Goal: Task Accomplishment & Management: Complete application form

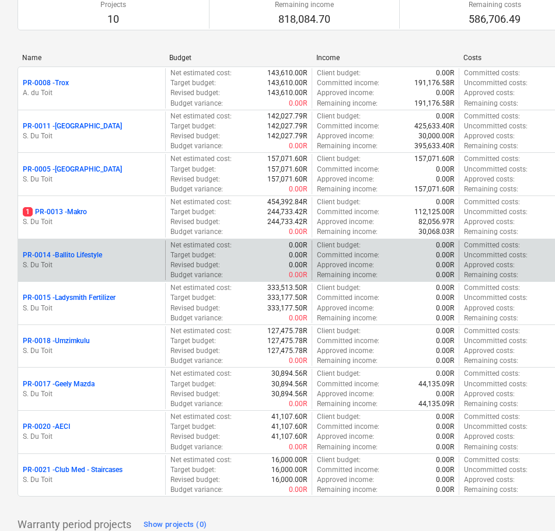
scroll to position [181, 0]
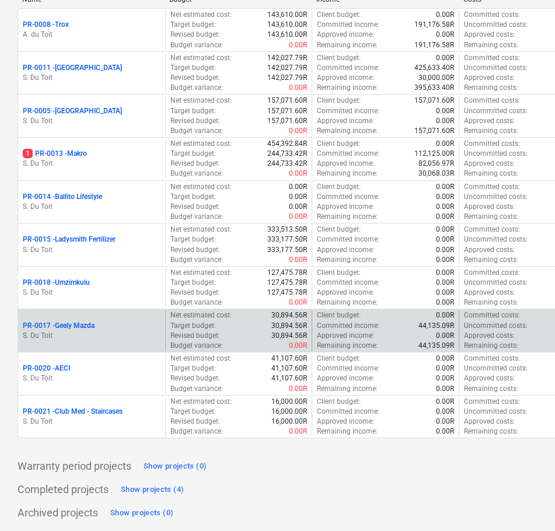
click at [78, 325] on p "PR-0017 - Geely Mazda" at bounding box center [59, 326] width 72 height 10
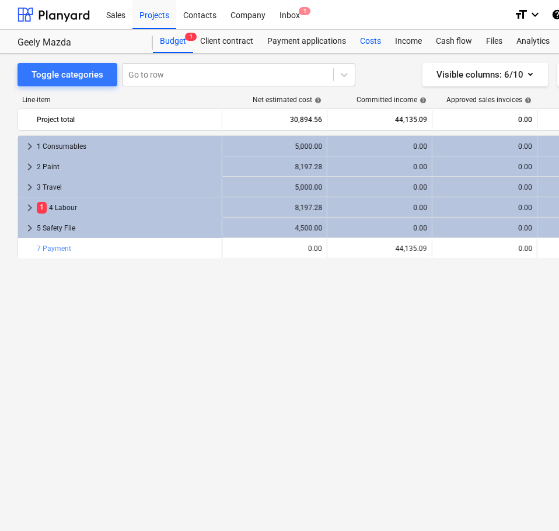
click at [365, 46] on div "Costs" at bounding box center [370, 41] width 35 height 23
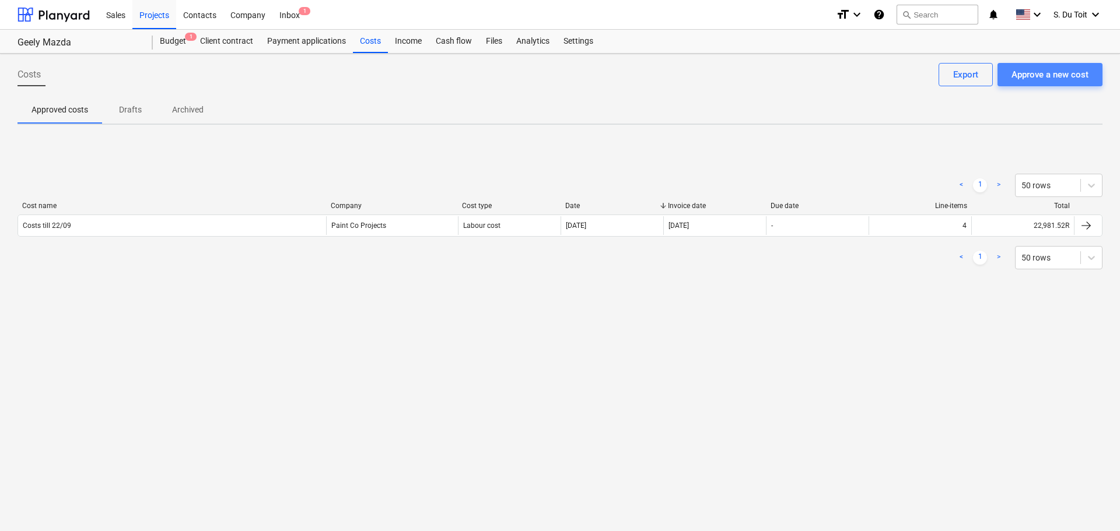
click at [554, 72] on div "Approve a new cost" at bounding box center [1049, 74] width 77 height 15
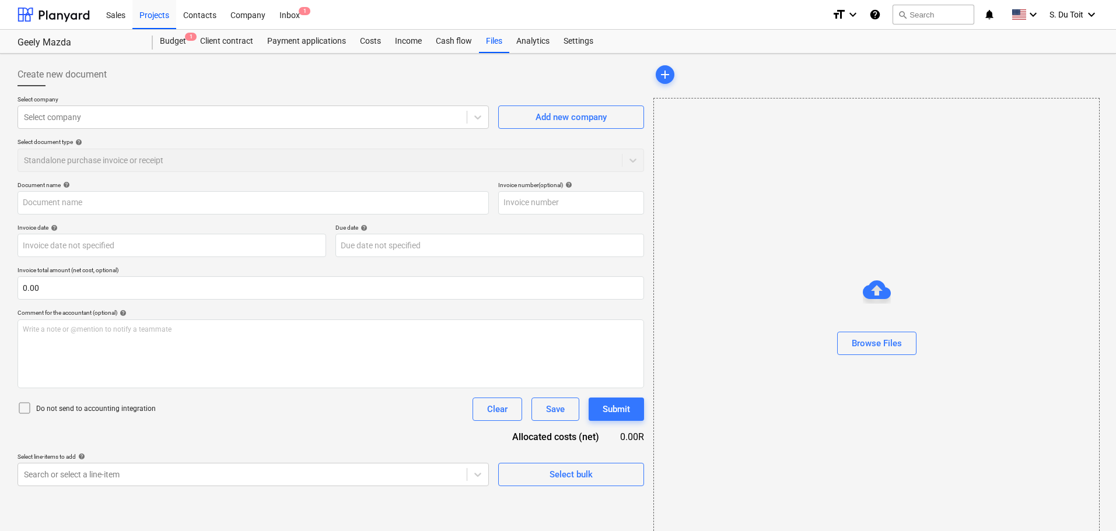
click at [554, 407] on div "Browse Files" at bounding box center [876, 320] width 446 height 445
click at [127, 109] on div "Select company" at bounding box center [242, 117] width 449 height 16
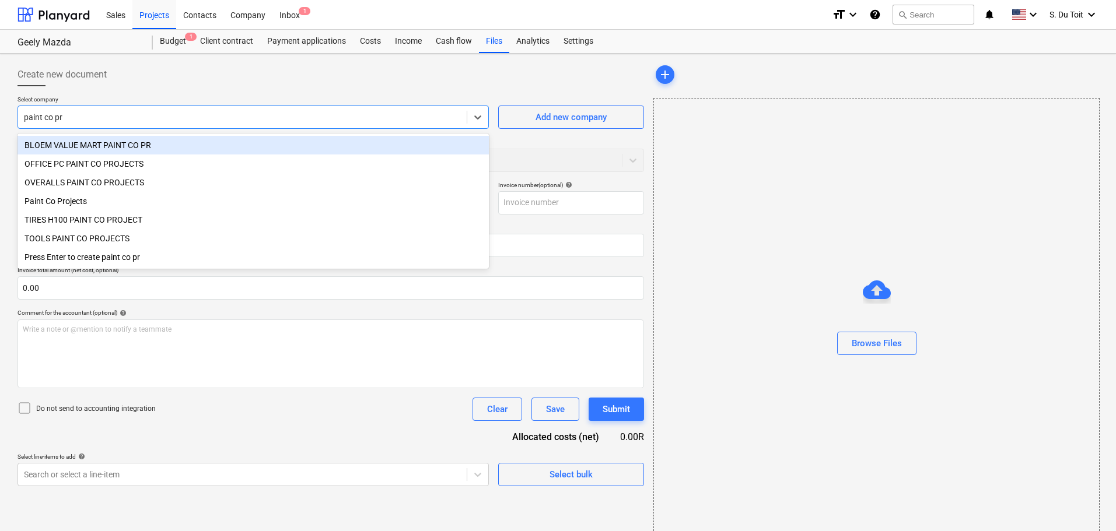
type input "paint co pro"
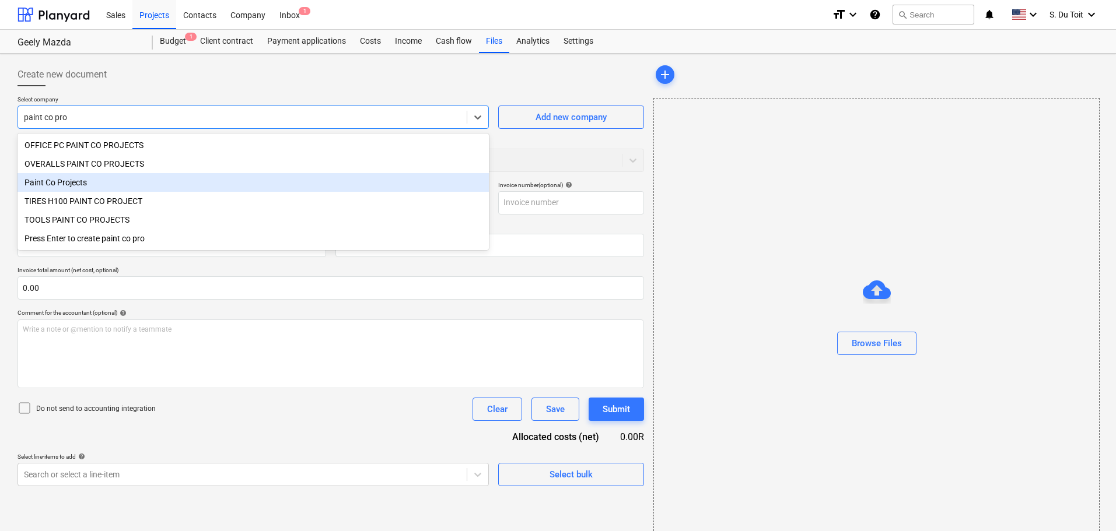
click at [130, 190] on div "Paint Co Projects" at bounding box center [252, 182] width 471 height 19
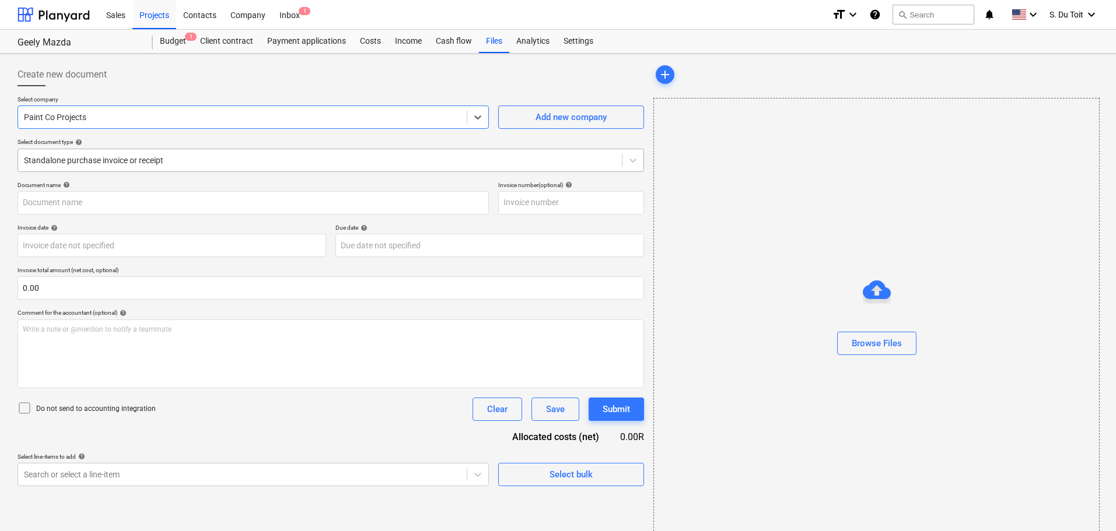
click at [141, 166] on div at bounding box center [320, 161] width 592 height 12
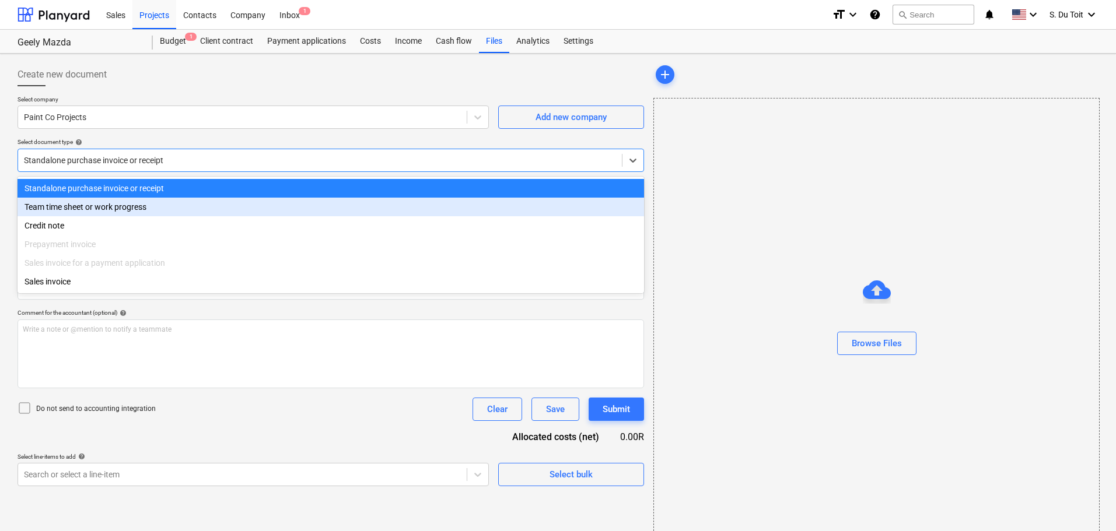
click at [147, 211] on div "Team time sheet or work progress" at bounding box center [330, 207] width 626 height 19
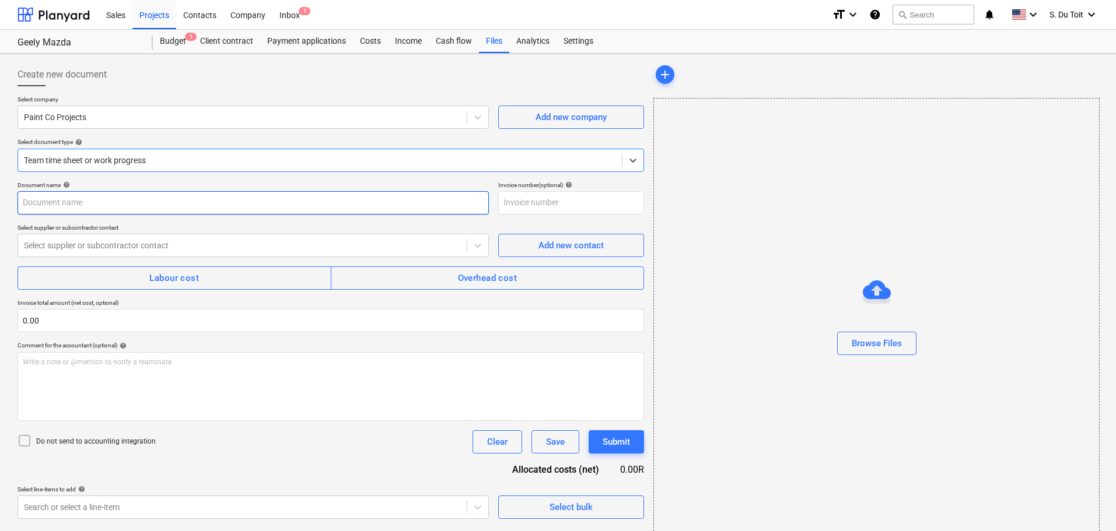
click at [84, 198] on input "text" at bounding box center [252, 202] width 471 height 23
type input "Costs till 01/10"
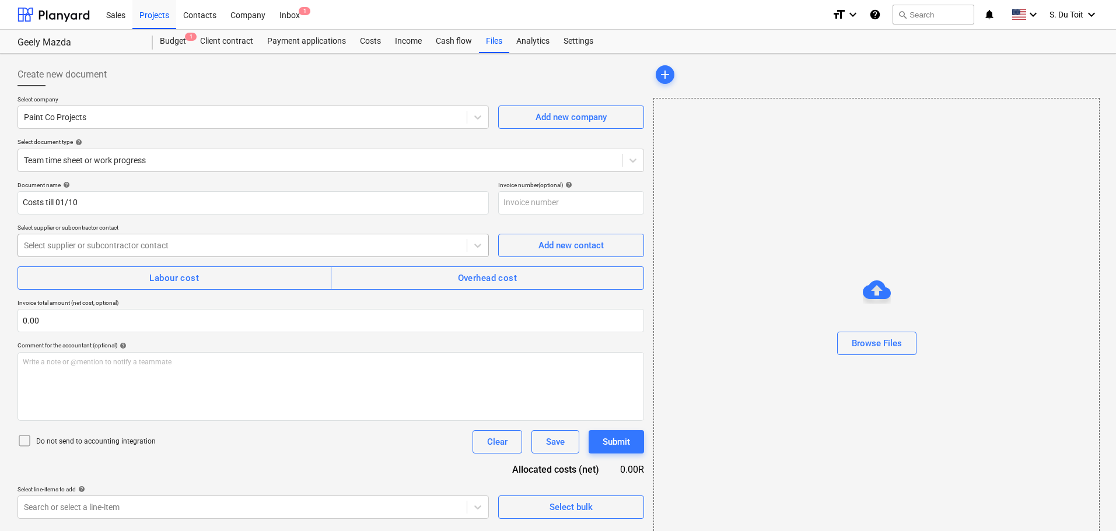
click at [101, 245] on div at bounding box center [242, 246] width 437 height 12
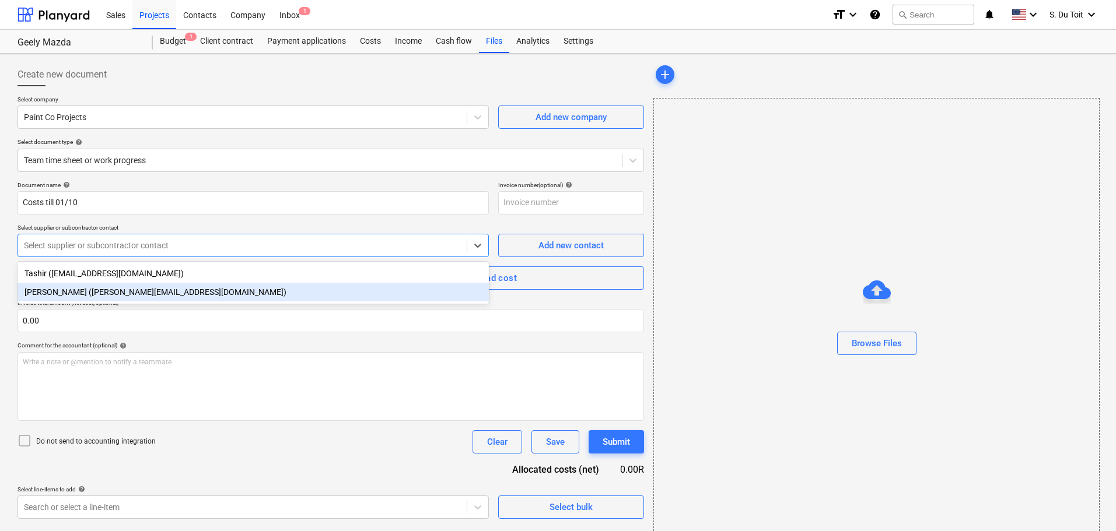
click at [91, 291] on div "[PERSON_NAME] ([PERSON_NAME][EMAIL_ADDRESS][DOMAIN_NAME])" at bounding box center [252, 292] width 471 height 19
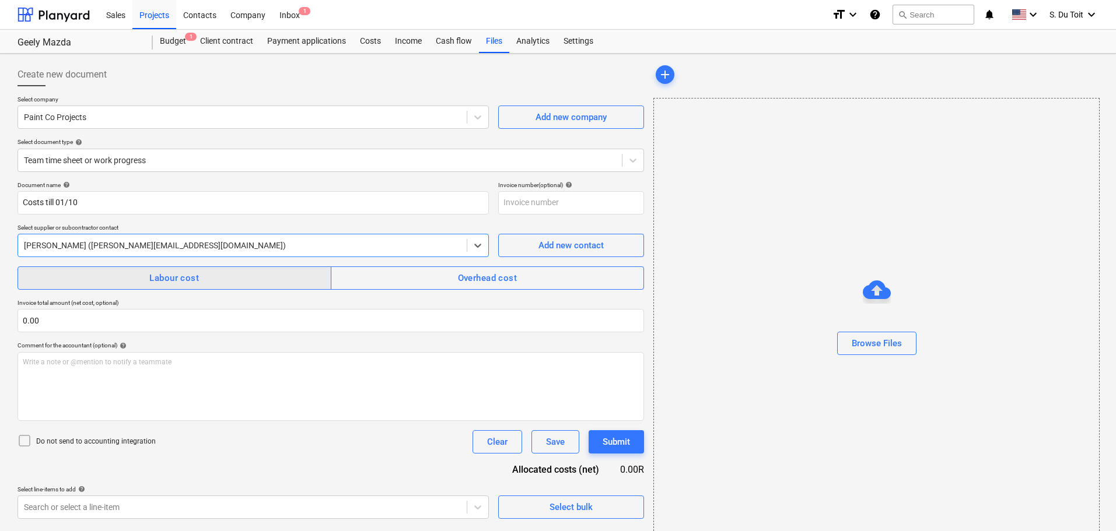
click at [117, 272] on span "Labour cost" at bounding box center [174, 278] width 288 height 15
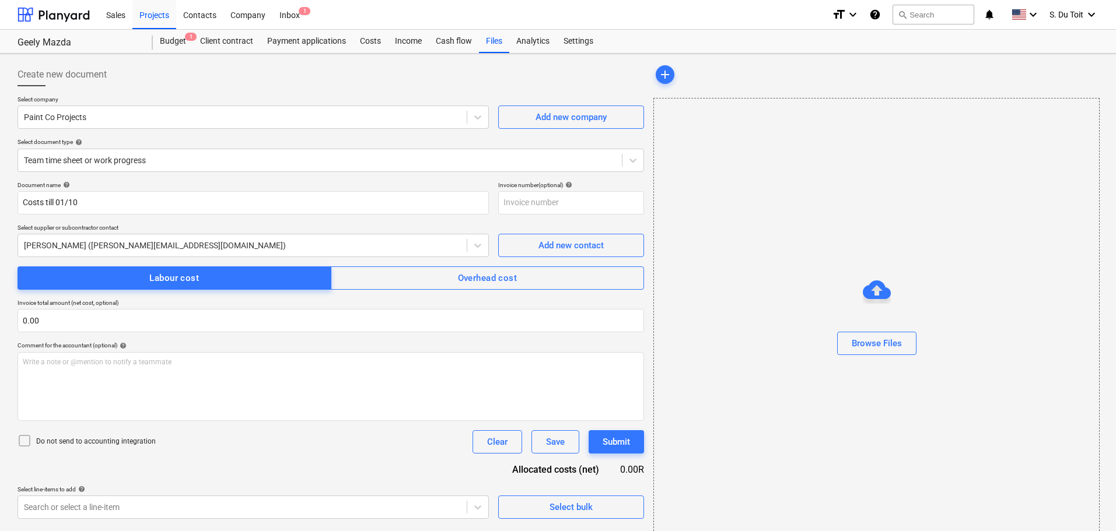
drag, startPoint x: 80, startPoint y: 438, endPoint x: 79, endPoint y: 428, distance: 10.1
click at [80, 437] on p "Do not send to accounting integration" at bounding box center [96, 442] width 120 height 10
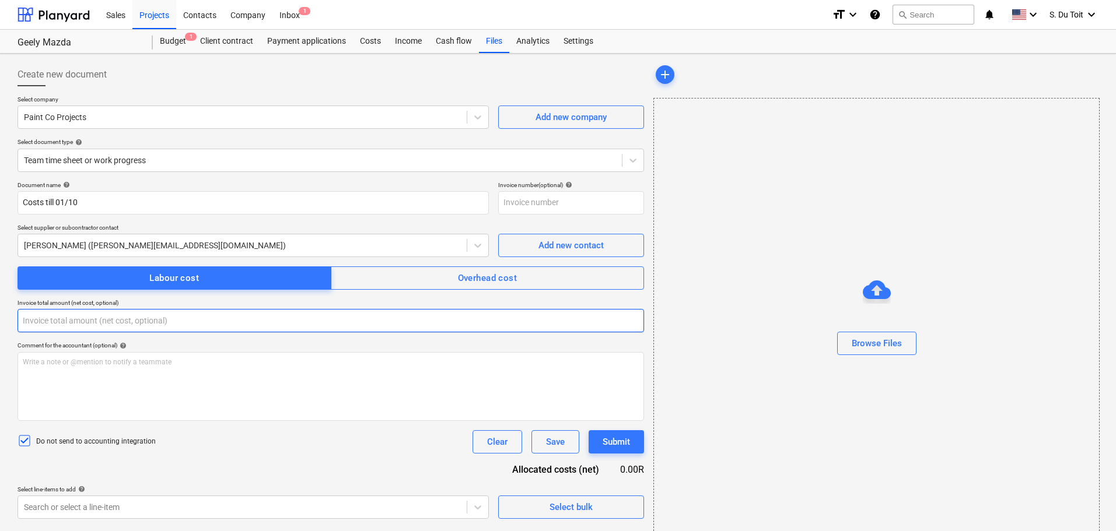
click at [171, 313] on input "text" at bounding box center [330, 320] width 626 height 23
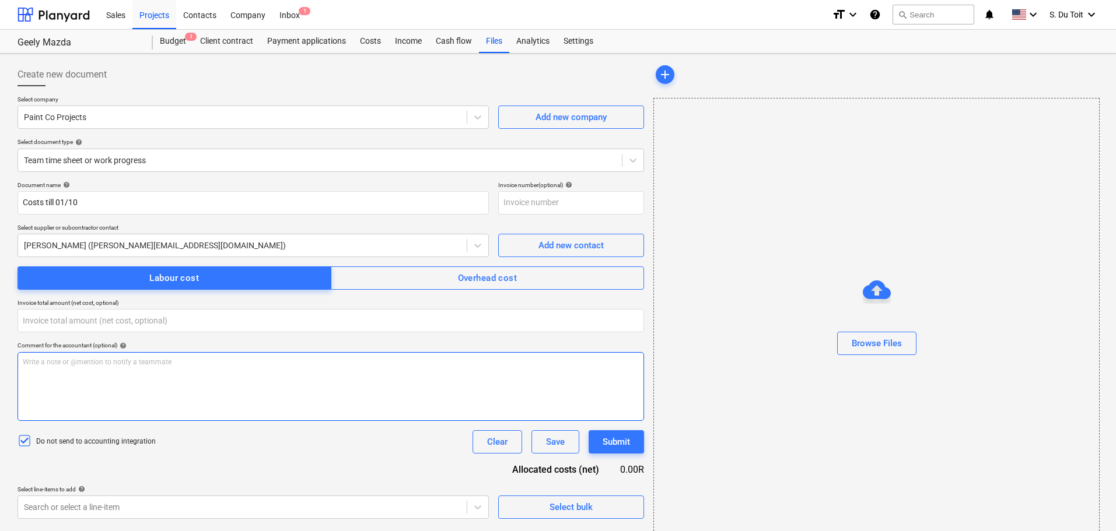
type input "0.00"
click at [169, 360] on p "Write a note or @mention to notify a teammate [PERSON_NAME]" at bounding box center [331, 363] width 616 height 10
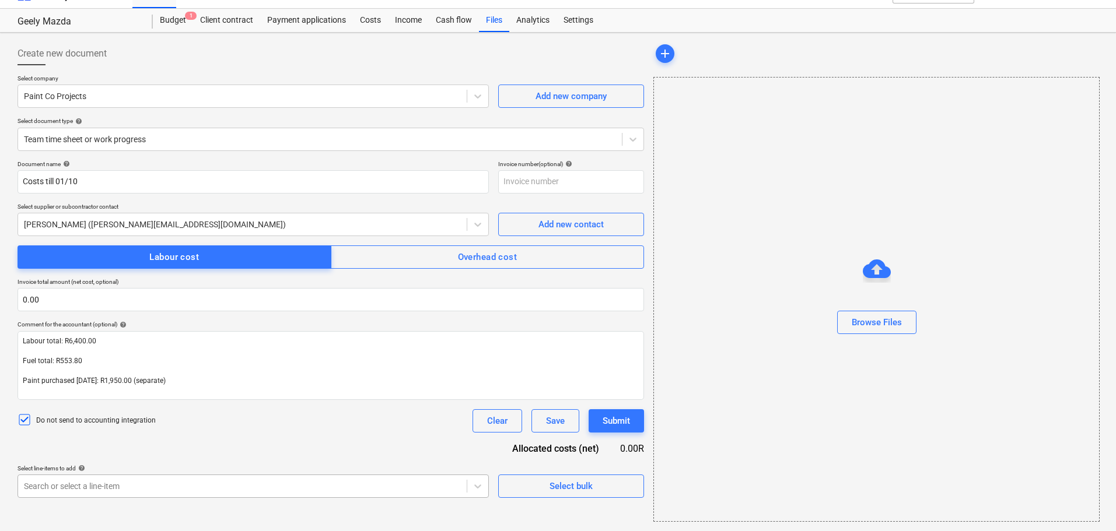
scroll to position [167, 0]
click at [164, 489] on body "Sales Projects Contacts Company Inbox 1 format_size keyboard_arrow_down help se…" at bounding box center [558, 244] width 1116 height 531
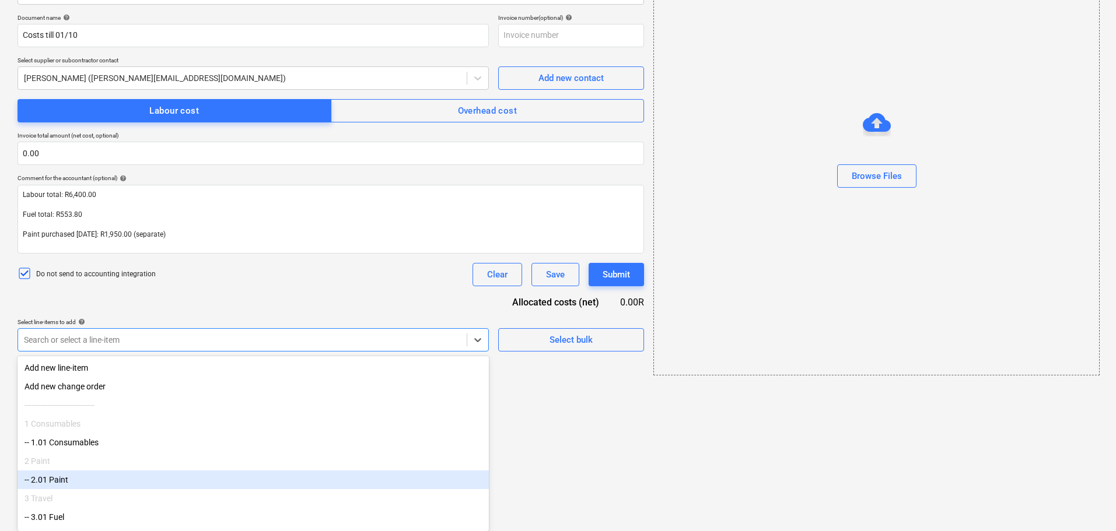
scroll to position [99, 0]
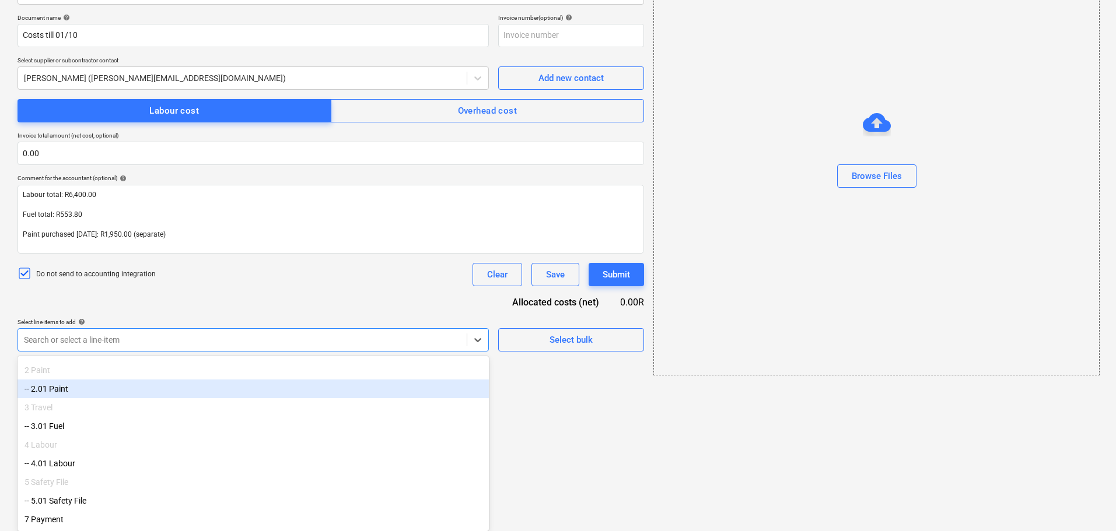
drag, startPoint x: 200, startPoint y: 381, endPoint x: 198, endPoint y: 408, distance: 26.9
click at [200, 382] on div "-- 2.01 Paint" at bounding box center [252, 389] width 471 height 19
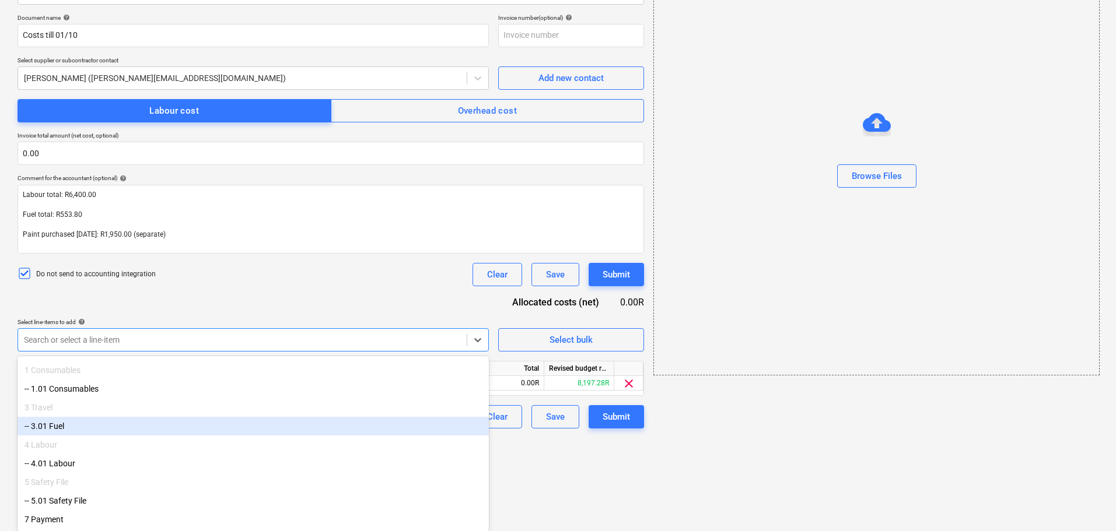
click at [194, 417] on div "-- 3.01 Fuel" at bounding box center [252, 426] width 471 height 19
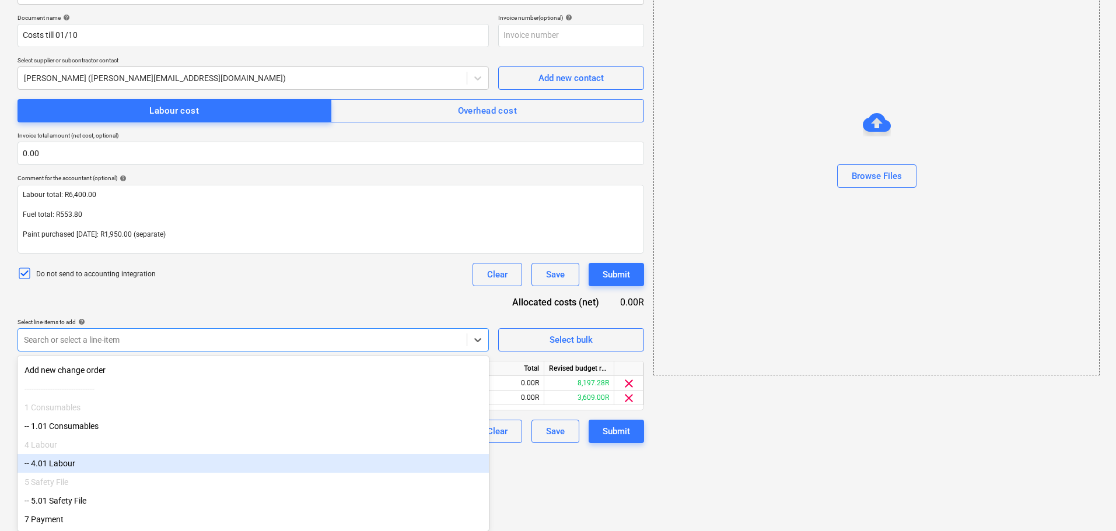
click at [188, 462] on div "-- 4.01 Labour" at bounding box center [252, 463] width 471 height 19
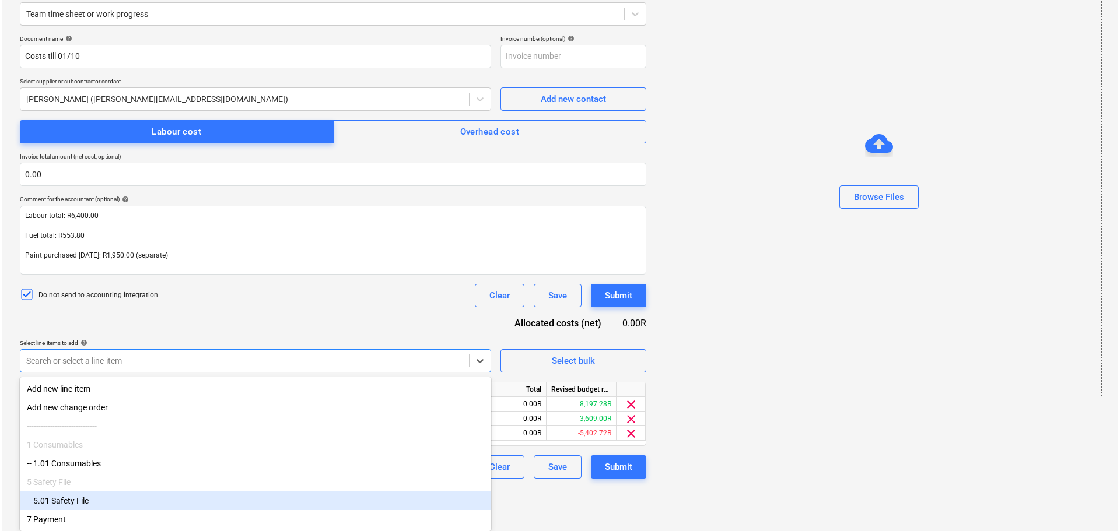
scroll to position [103, 0]
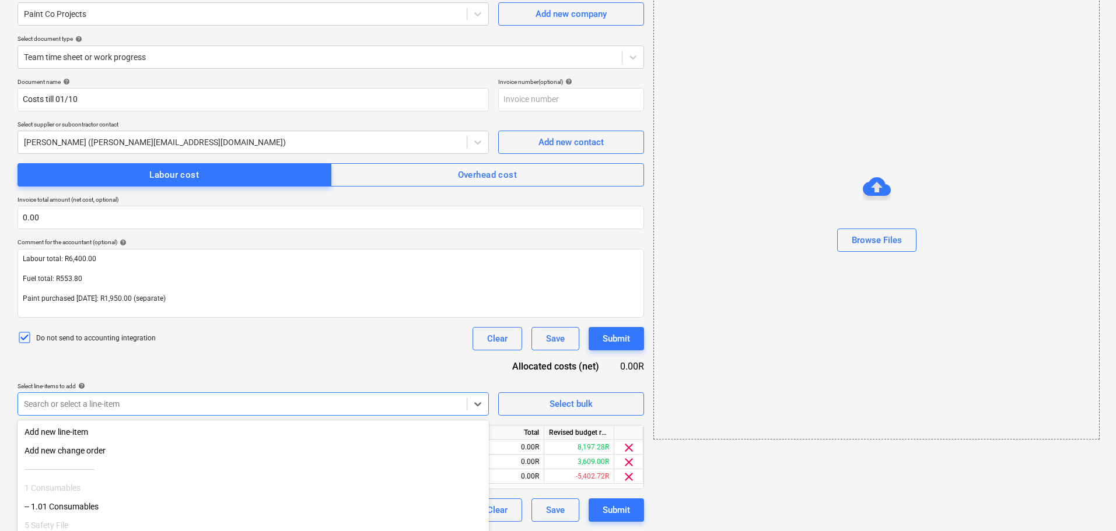
click at [554, 428] on html "Sales Projects Contacts Company Inbox 1 format_size keyboard_arrow_down help se…" at bounding box center [558, 162] width 1116 height 531
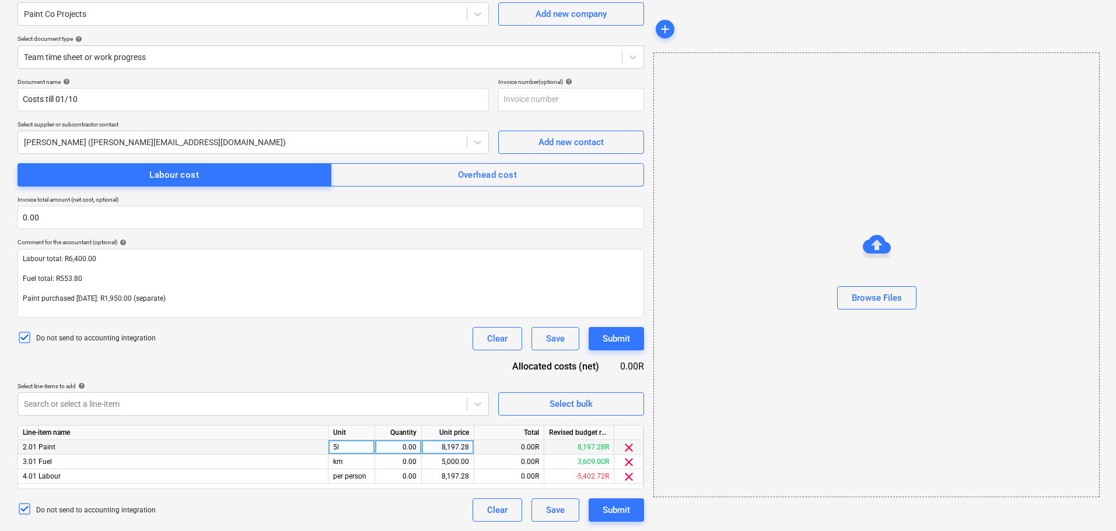
click at [394, 447] on div "0.00" at bounding box center [398, 447] width 37 height 15
type input "1"
click at [418, 453] on input "1" at bounding box center [398, 447] width 46 height 14
click at [413, 463] on div "0.00" at bounding box center [398, 462] width 37 height 15
type input "1"
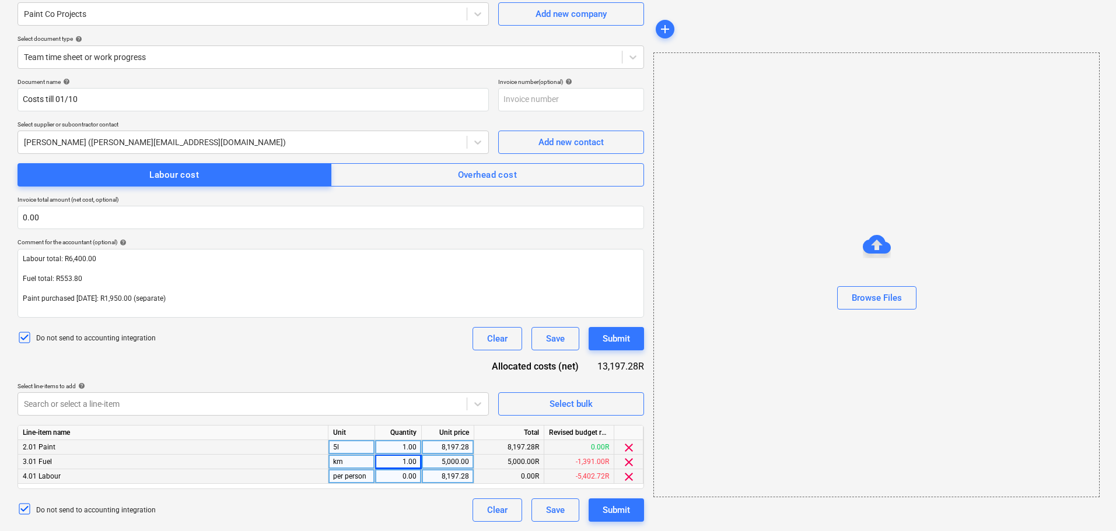
click at [408, 477] on div "0.00" at bounding box center [398, 477] width 37 height 15
type input "1"
click at [442, 446] on div "8,197.28" at bounding box center [447, 447] width 43 height 15
type input "1950"
click at [454, 461] on div "5,000.00" at bounding box center [447, 462] width 43 height 15
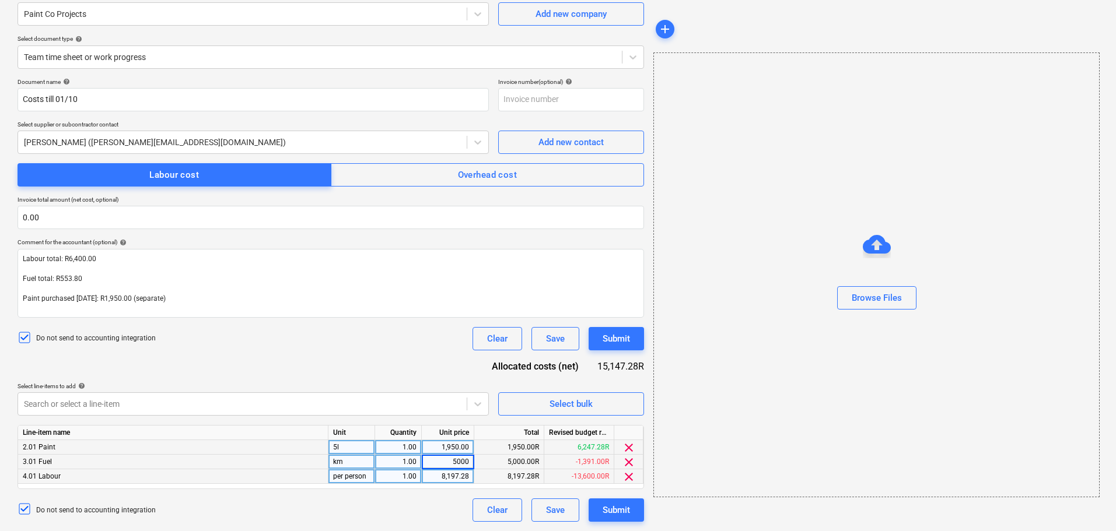
click at [454, 461] on input "5000" at bounding box center [448, 462] width 52 height 14
drag, startPoint x: 451, startPoint y: 461, endPoint x: 471, endPoint y: 465, distance: 19.7
click at [471, 465] on input "5000" at bounding box center [448, 462] width 52 height 14
type input "553.8"
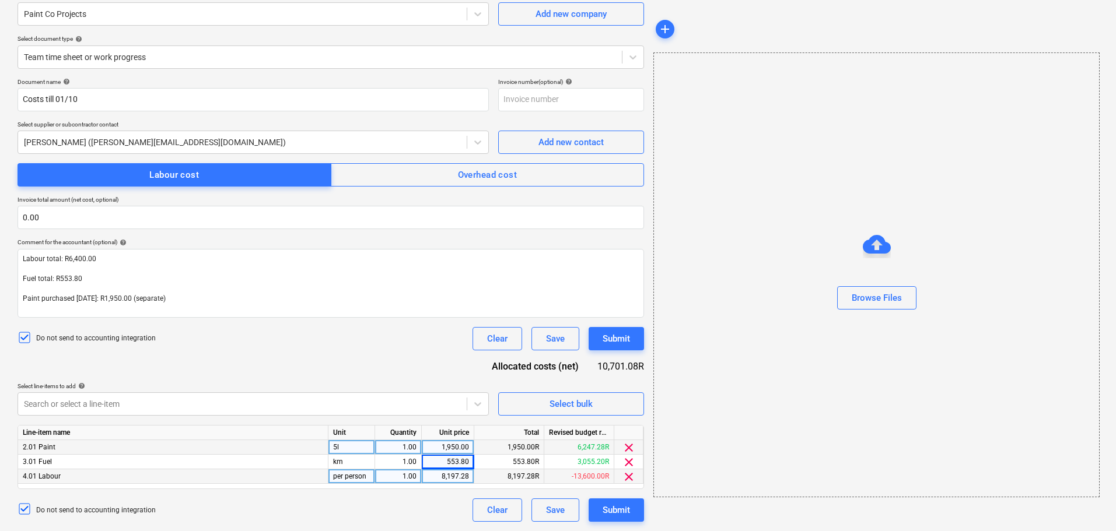
drag, startPoint x: 441, startPoint y: 475, endPoint x: 465, endPoint y: 477, distance: 24.6
click at [465, 477] on div "8,197.28" at bounding box center [447, 477] width 43 height 15
type input "1950"
click at [454, 345] on div "Do not send to accounting integration Clear Save Submit" at bounding box center [330, 338] width 626 height 23
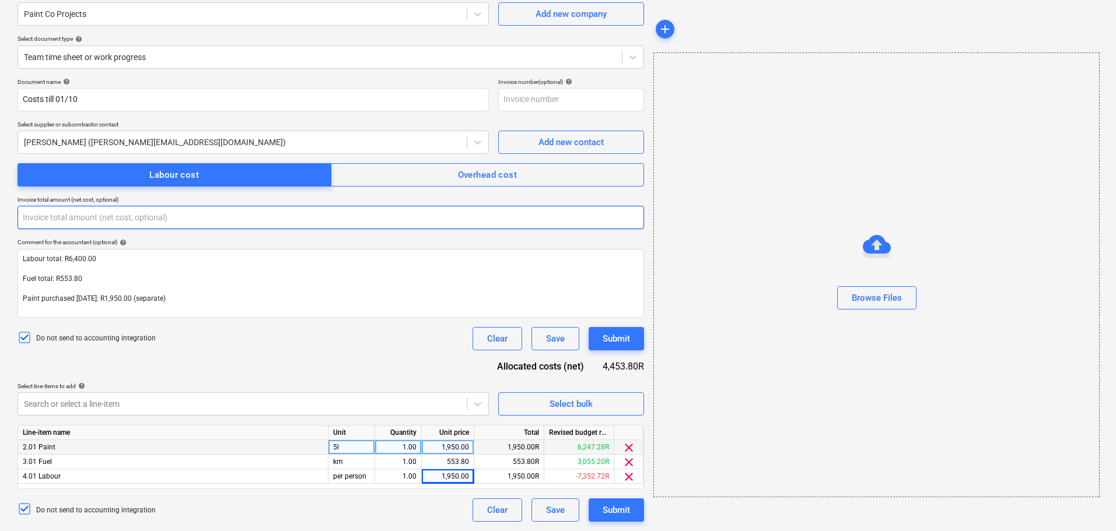
click at [87, 218] on input "text" at bounding box center [330, 217] width 626 height 23
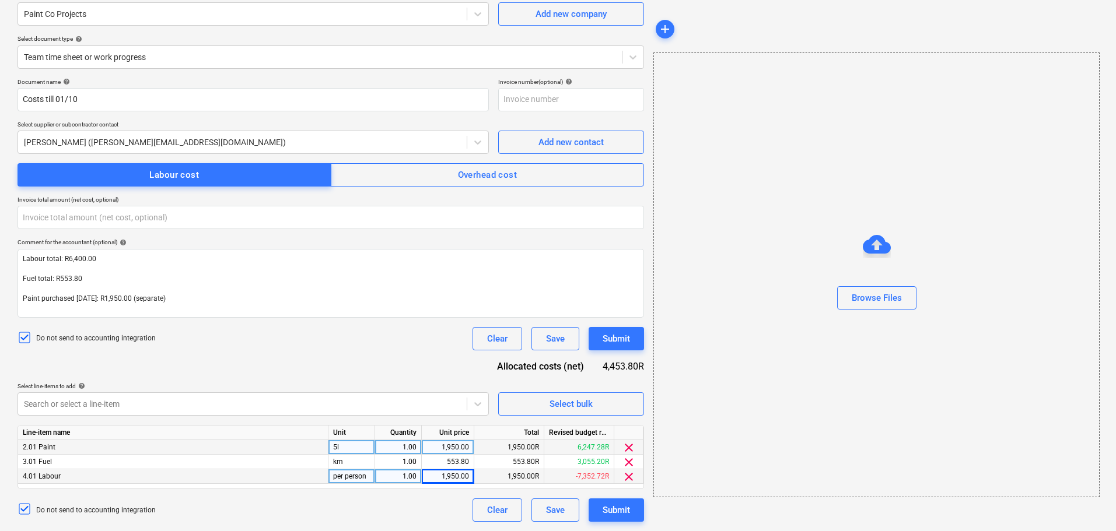
type input "0.00"
drag, startPoint x: 439, startPoint y: 478, endPoint x: 520, endPoint y: 475, distance: 81.1
click at [0, 0] on div "4.01 Labour per person 1.00 1,950.00 1,950.00R -7,352.72R clear" at bounding box center [0, 0] width 0 height 0
type input "6400"
click at [339, 341] on div "Do not send to accounting integration Clear Save Submit" at bounding box center [330, 338] width 626 height 23
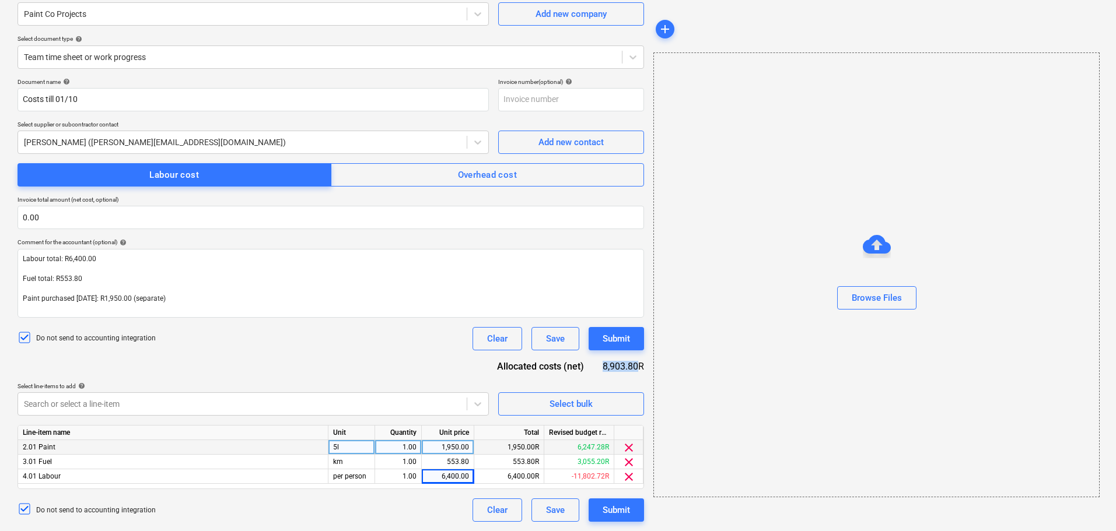
drag, startPoint x: 602, startPoint y: 367, endPoint x: 637, endPoint y: 367, distance: 35.0
click at [554, 367] on div "8,903.80R" at bounding box center [622, 366] width 41 height 13
copy div "8,903.80"
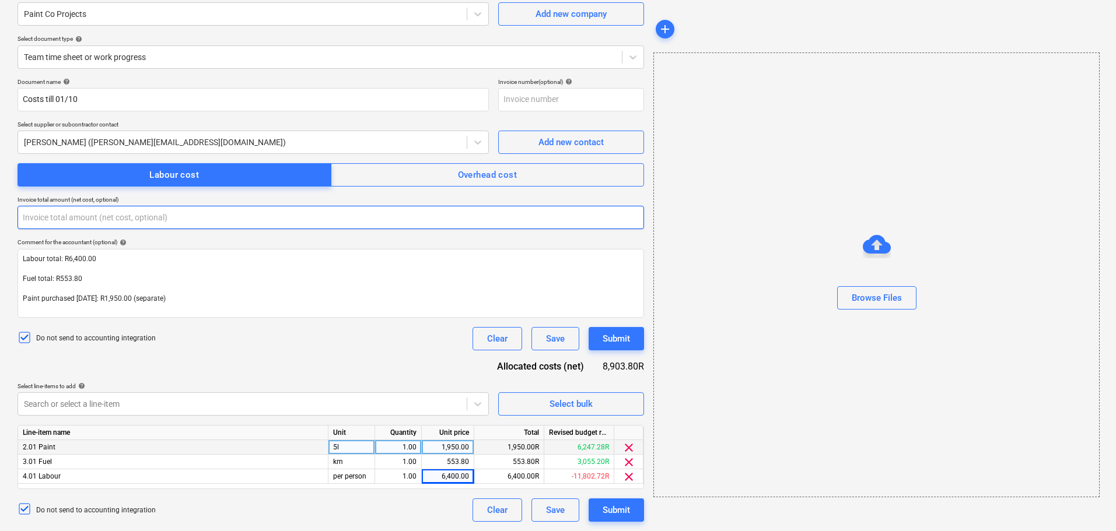
click at [50, 219] on input "text" at bounding box center [330, 217] width 626 height 23
paste input "8,903.80"
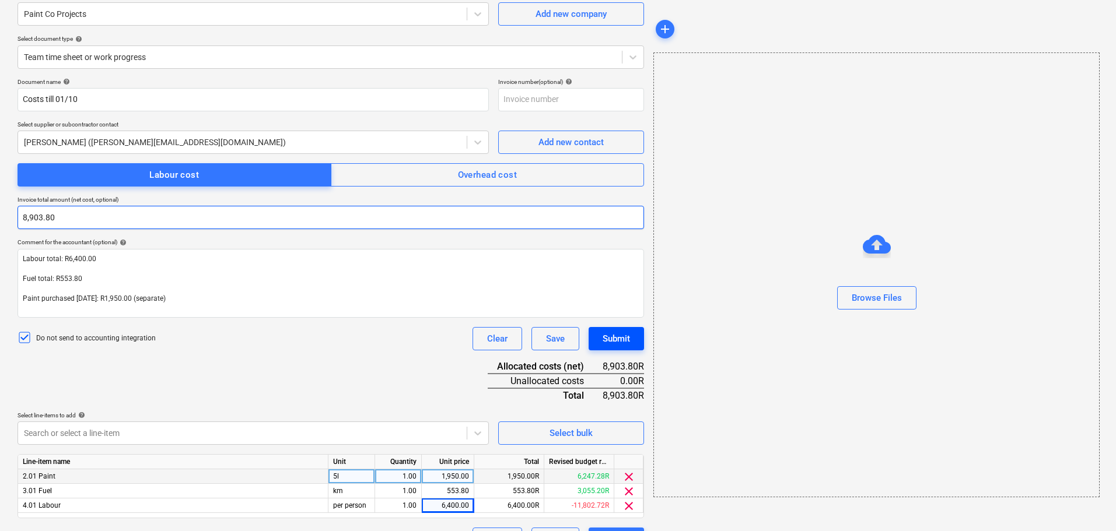
type input "8,903.80"
click at [554, 349] on button "Submit" at bounding box center [615, 338] width 55 height 23
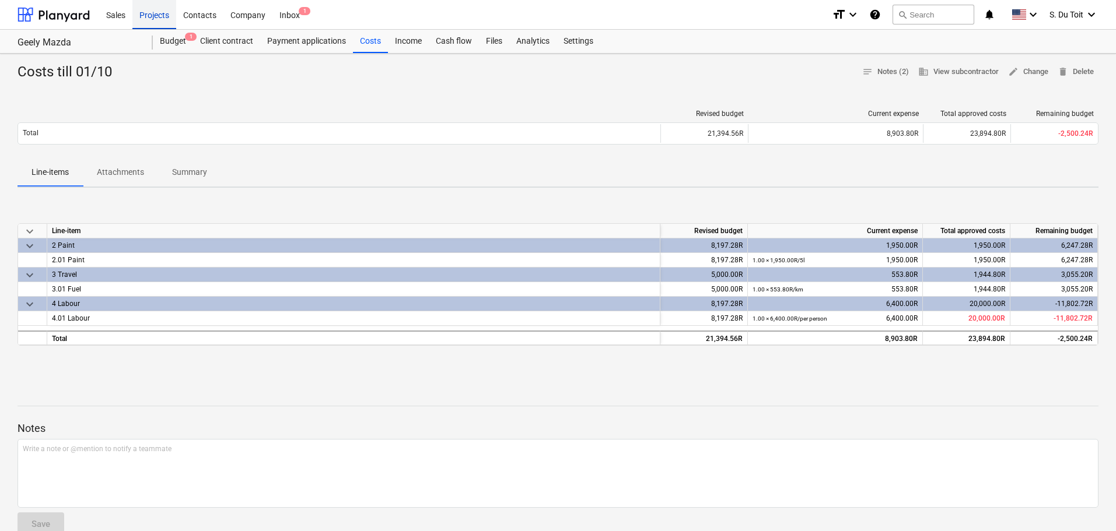
click at [148, 22] on div "Projects" at bounding box center [154, 14] width 44 height 30
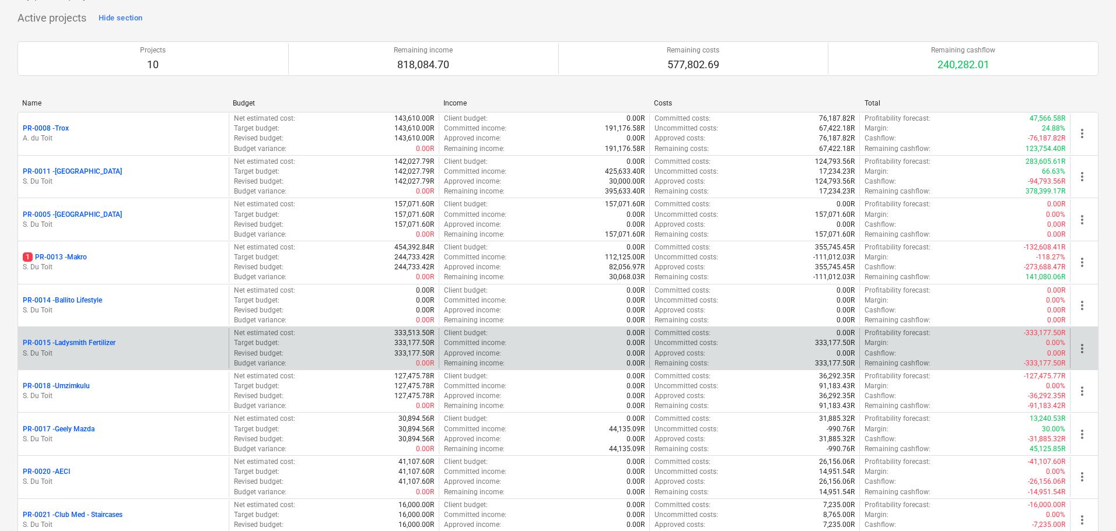
scroll to position [181, 0]
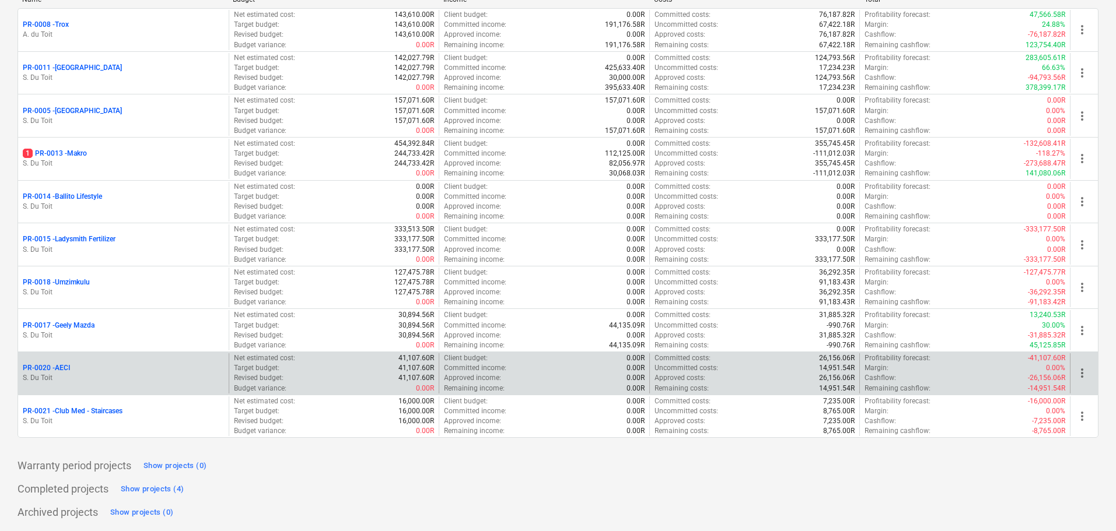
click at [180, 375] on p "S. Du Toit" at bounding box center [123, 378] width 201 height 10
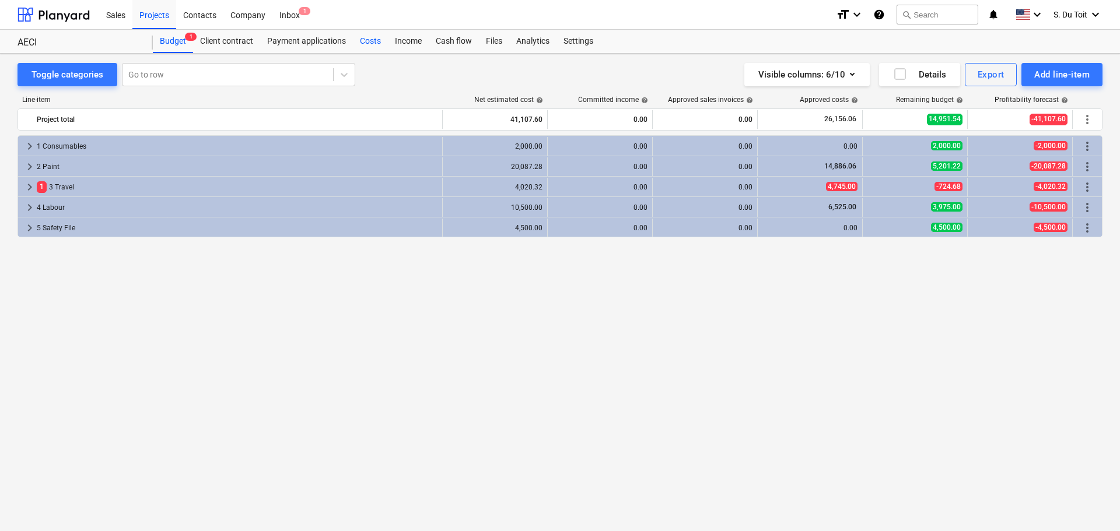
click at [369, 47] on div "Costs" at bounding box center [370, 41] width 35 height 23
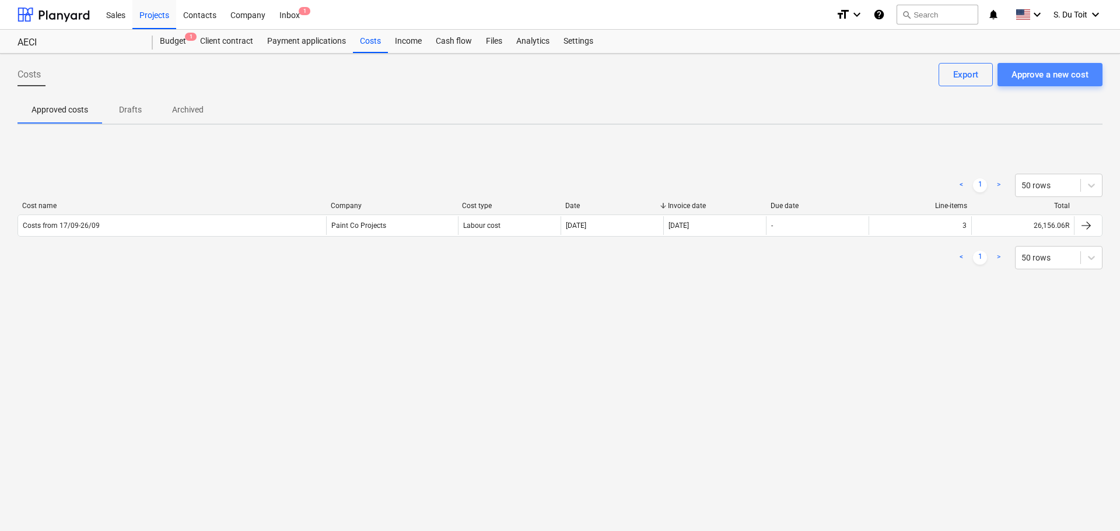
click at [554, 80] on div "Approve a new cost" at bounding box center [1049, 74] width 77 height 15
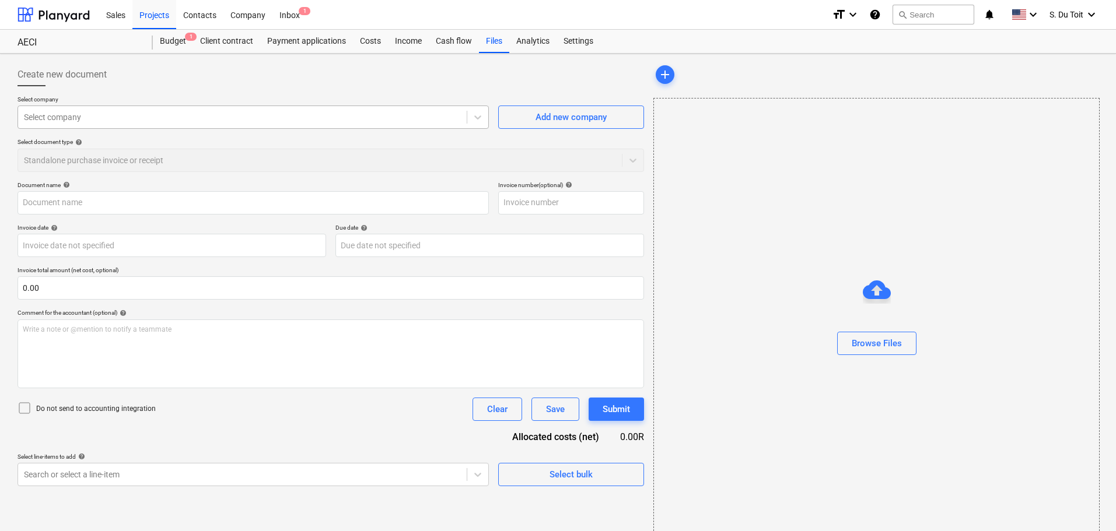
click at [251, 107] on div "Select company" at bounding box center [252, 117] width 471 height 23
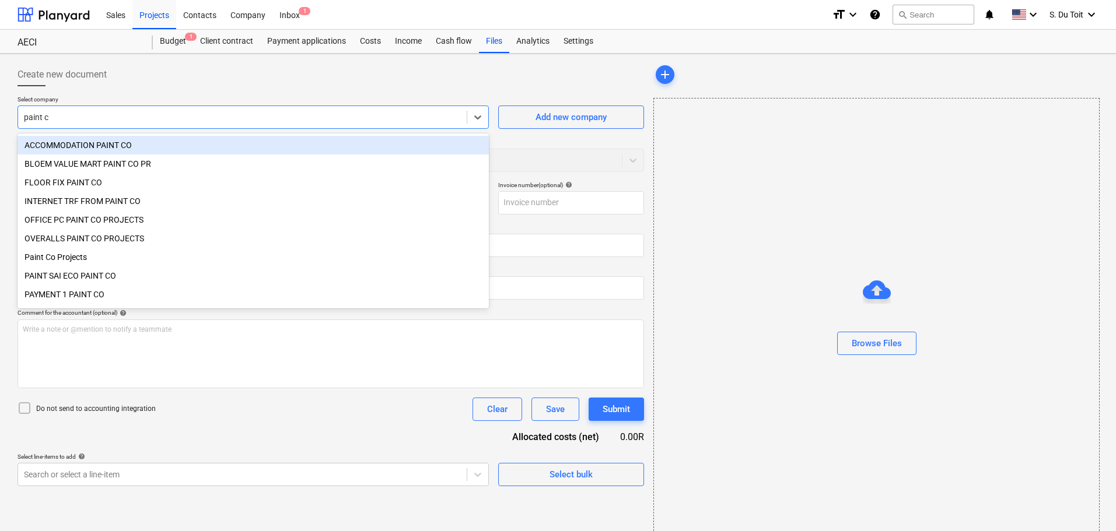
type input "paint co"
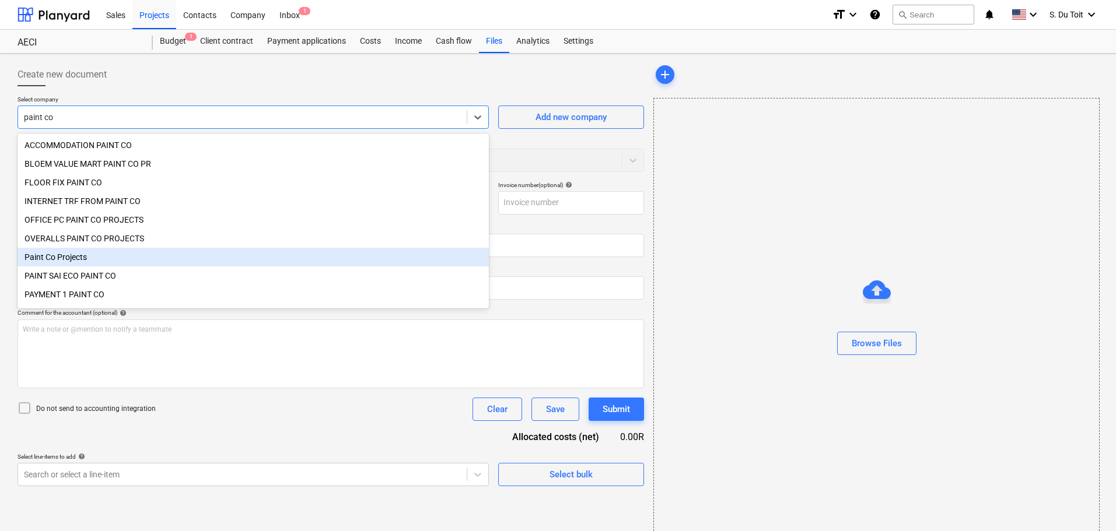
click at [187, 258] on div "Paint Co Projects" at bounding box center [252, 257] width 471 height 19
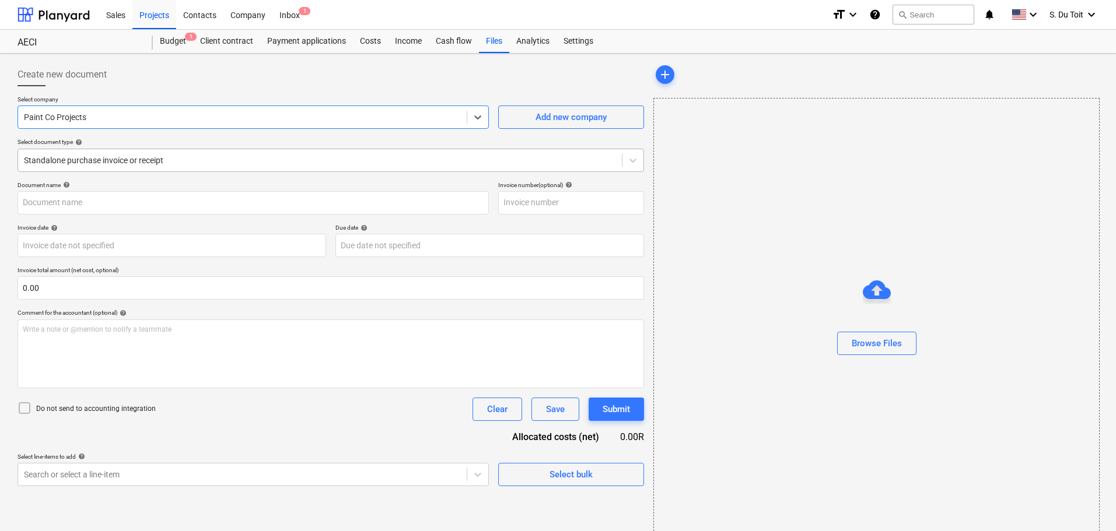
click at [139, 152] on div "Standalone purchase invoice or receipt" at bounding box center [320, 160] width 604 height 16
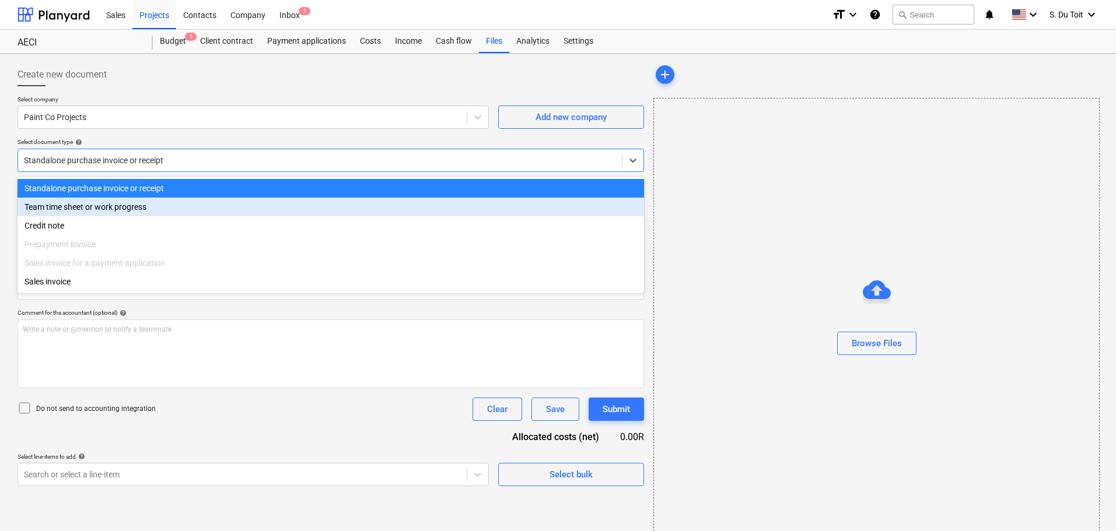
click at [134, 209] on div "Team time sheet or work progress" at bounding box center [330, 207] width 626 height 19
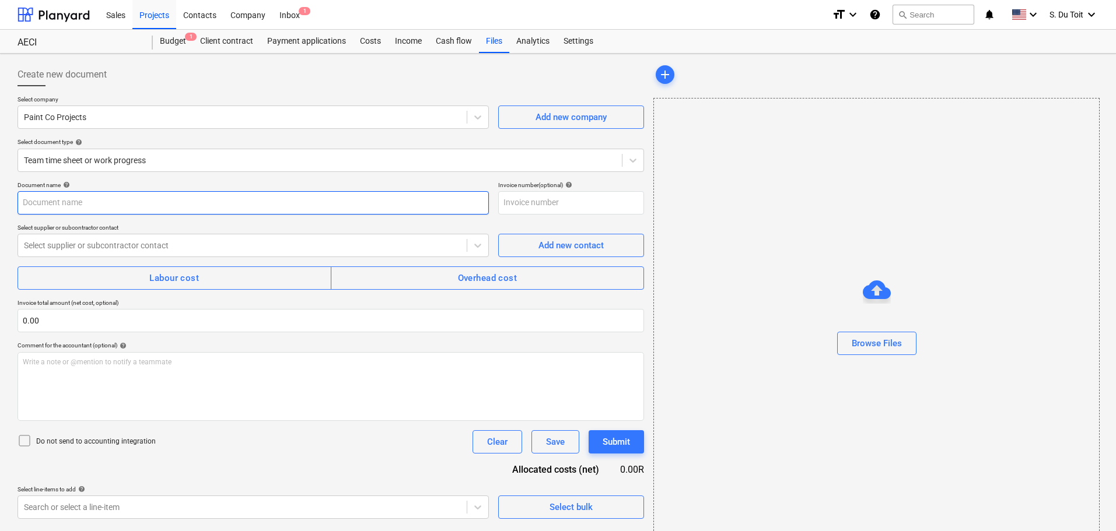
click at [116, 206] on input "text" at bounding box center [252, 202] width 471 height 23
type input "Costs 01/10"
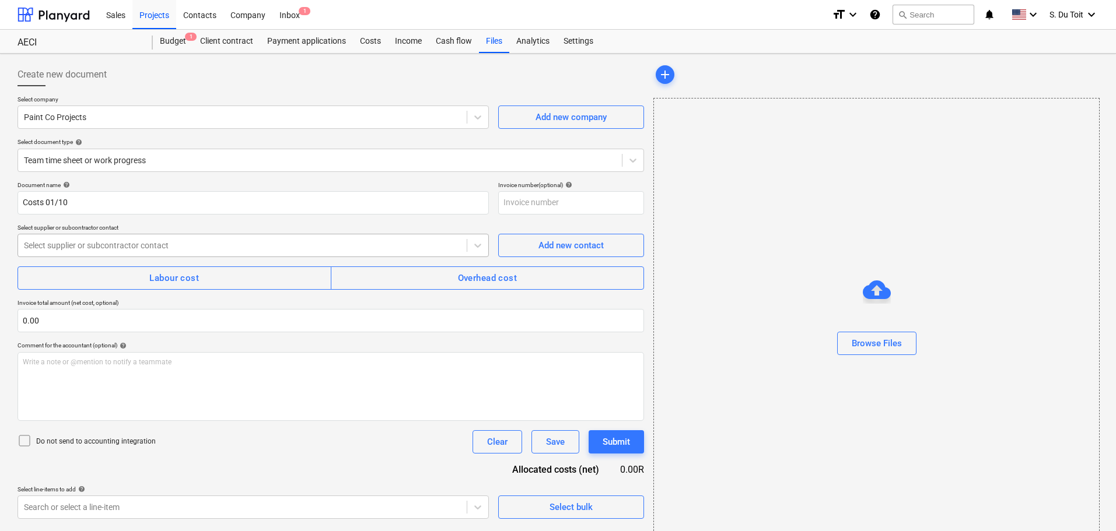
click at [115, 244] on div at bounding box center [242, 246] width 437 height 12
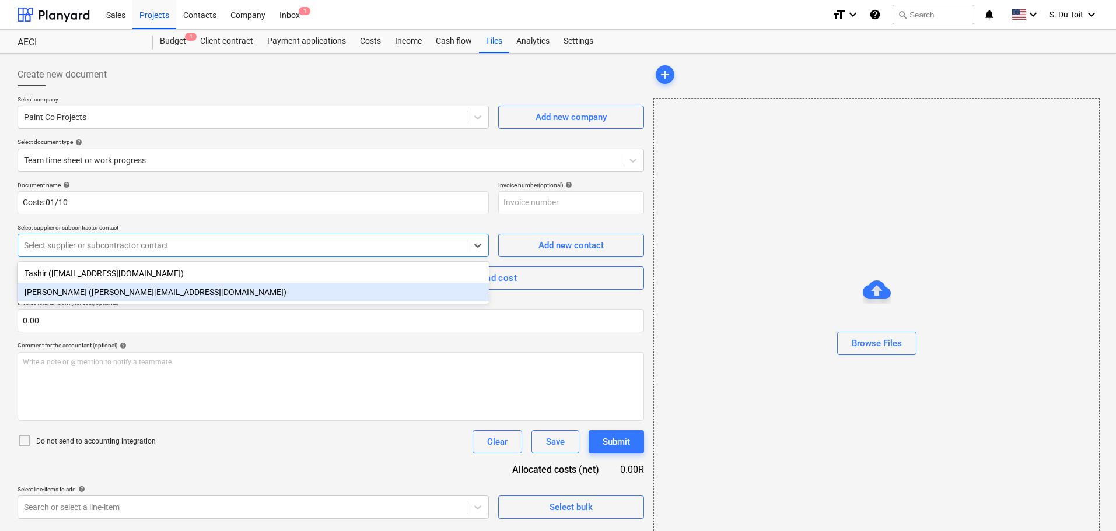
click at [141, 296] on div "[PERSON_NAME] ([PERSON_NAME][EMAIL_ADDRESS][DOMAIN_NAME])" at bounding box center [252, 292] width 471 height 19
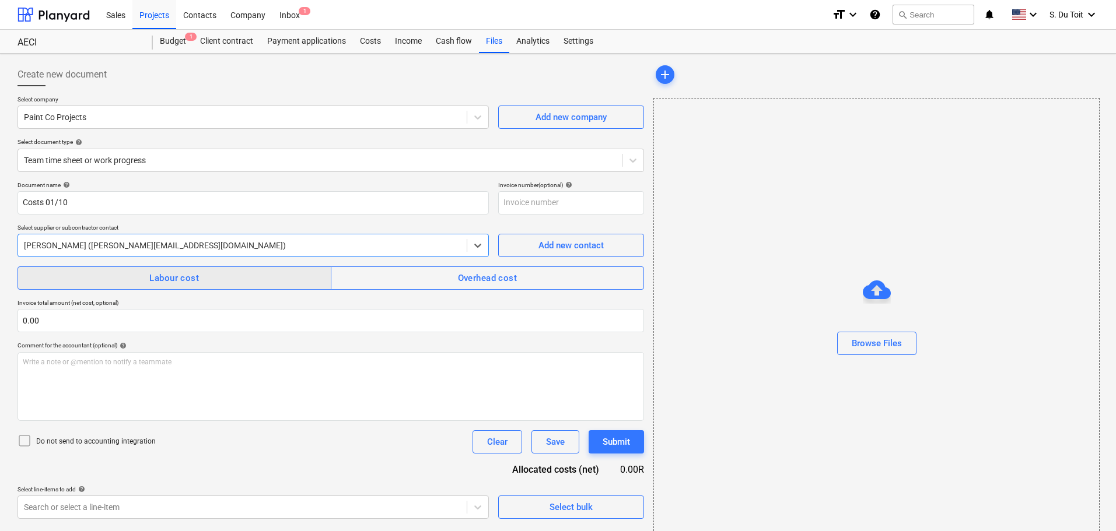
click at [132, 281] on span "Labour cost" at bounding box center [174, 278] width 288 height 15
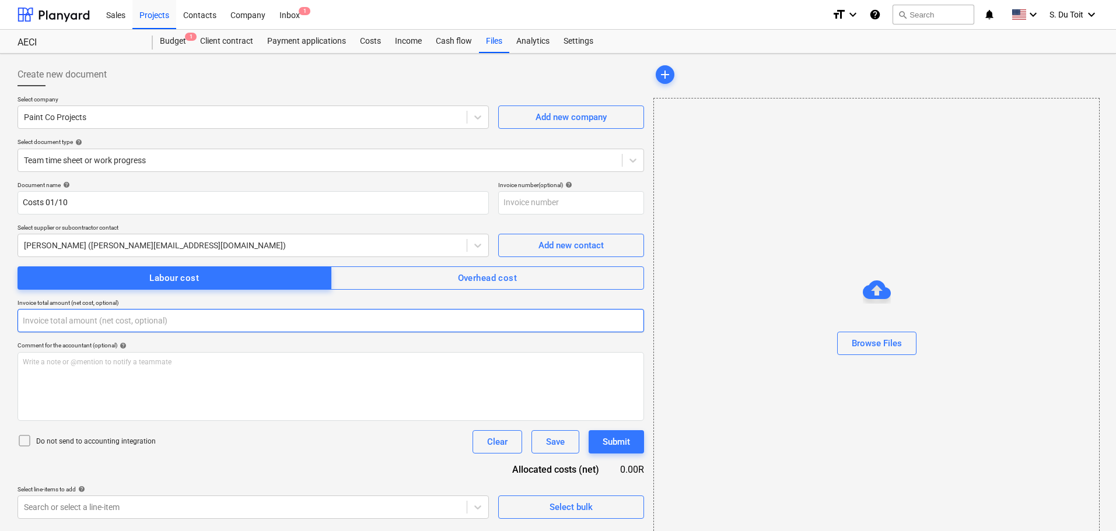
click at [89, 320] on input "text" at bounding box center [330, 320] width 626 height 23
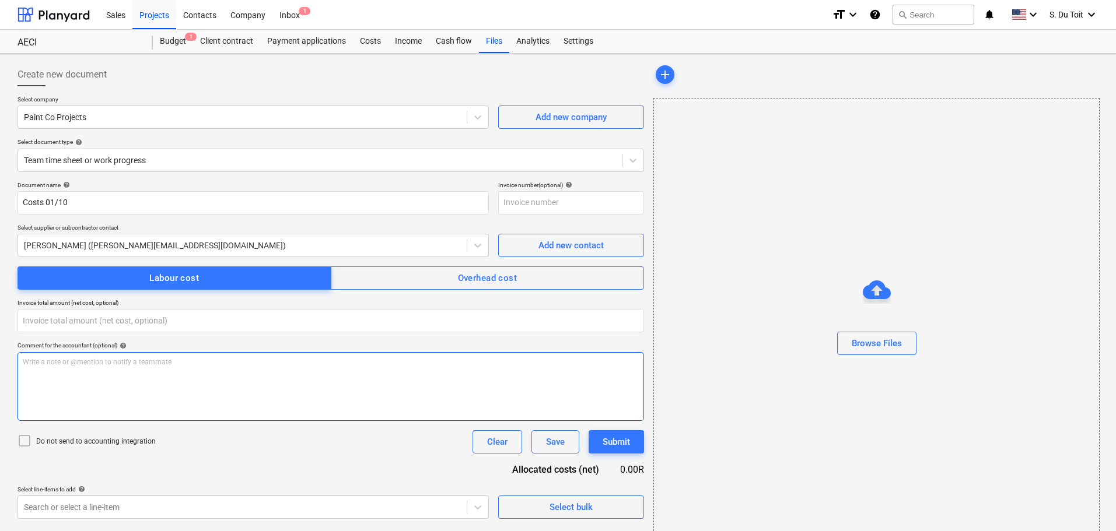
type input "0.00"
click at [75, 369] on div "Write a note or @mention to notify a teammate [PERSON_NAME]" at bounding box center [330, 386] width 626 height 69
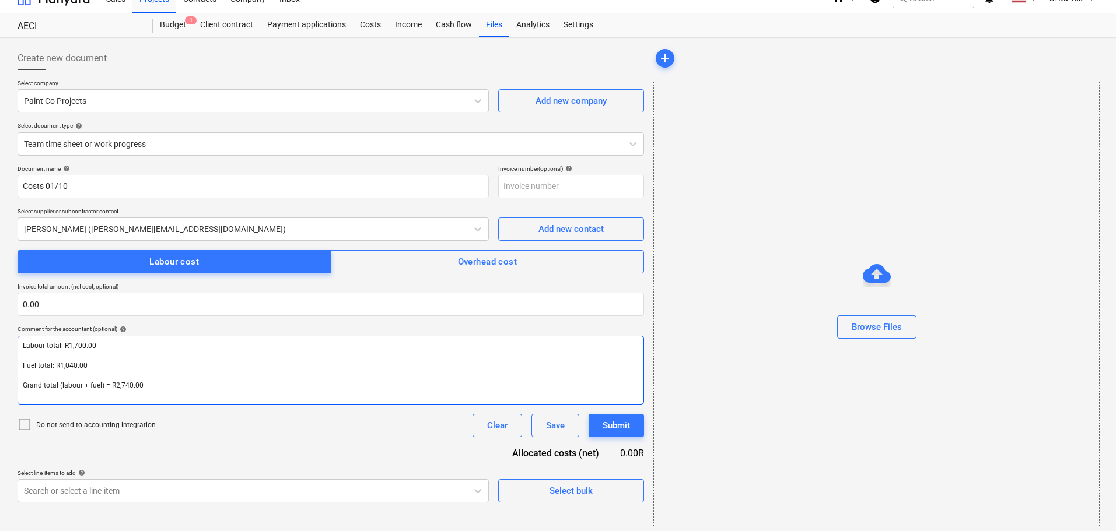
scroll to position [21, 0]
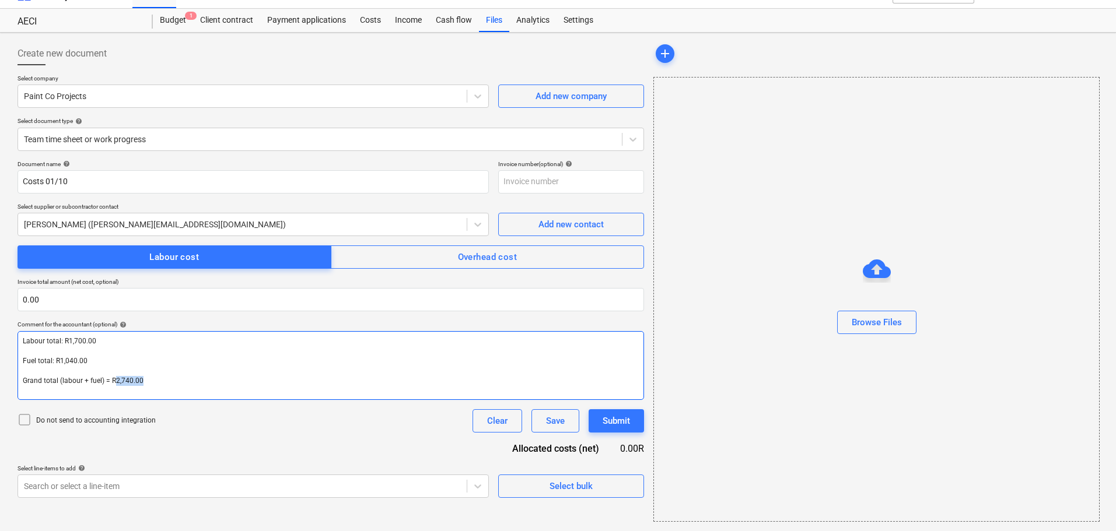
drag, startPoint x: 152, startPoint y: 383, endPoint x: 115, endPoint y: 381, distance: 36.8
click at [115, 381] on p "Grand total (labour + fuel) = R2,740.00" at bounding box center [331, 381] width 616 height 10
copy span "2,740.00"
click at [98, 306] on input "text" at bounding box center [330, 299] width 626 height 23
paste input "2,740.00"
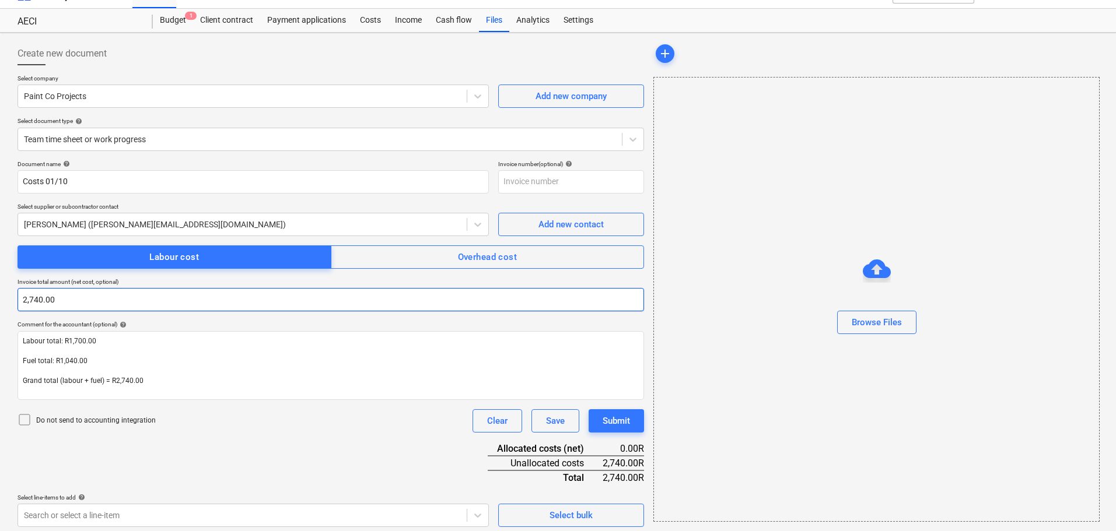
type input "2,740.00"
click at [48, 418] on p "Do not send to accounting integration" at bounding box center [96, 421] width 120 height 10
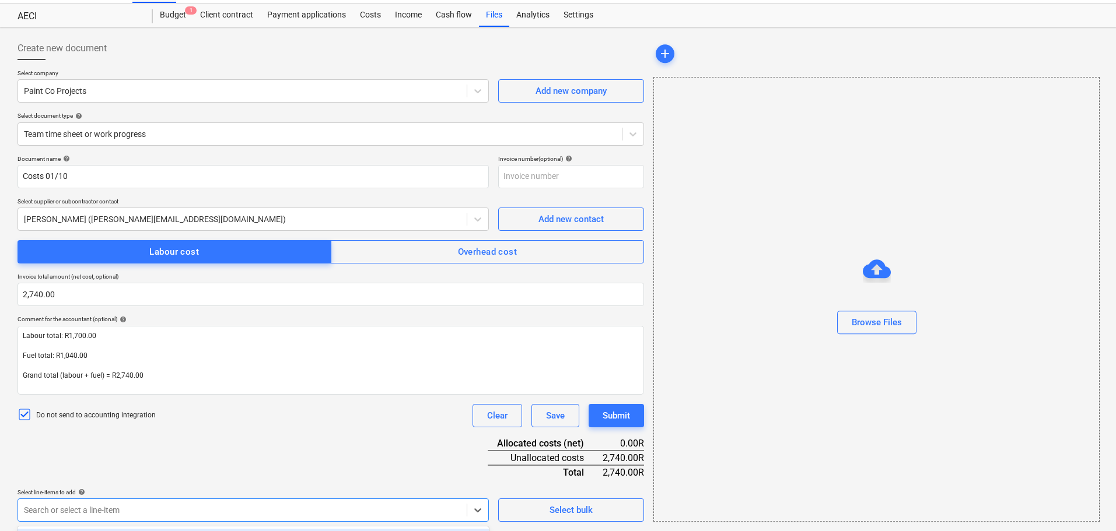
drag, startPoint x: 132, startPoint y: 507, endPoint x: 198, endPoint y: 422, distance: 108.1
click at [132, 505] on body "Sales Projects Contacts Company Inbox 1 format_size keyboard_arrow_down help se…" at bounding box center [558, 239] width 1116 height 531
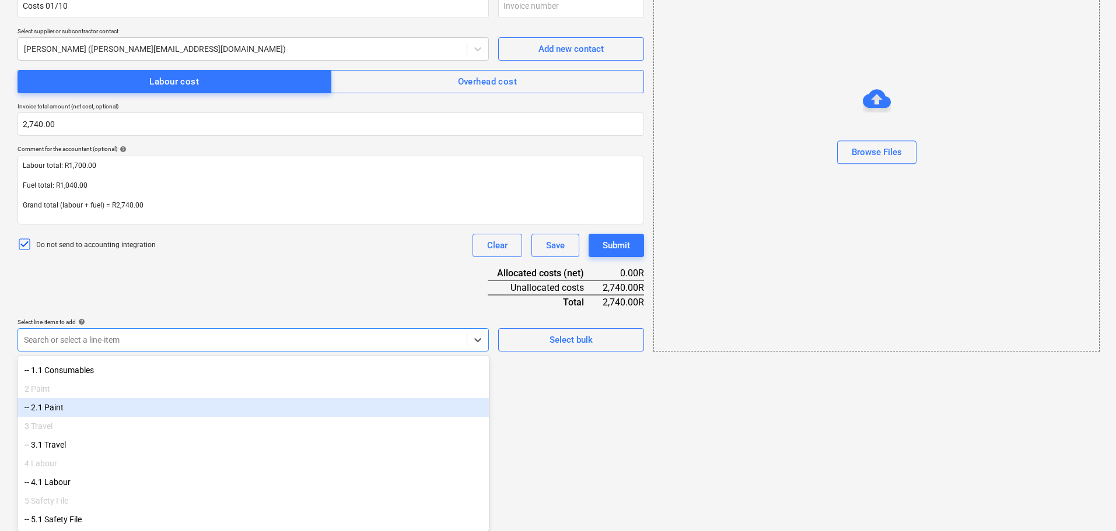
click at [176, 411] on div "-- 2.1 Paint" at bounding box center [252, 407] width 471 height 19
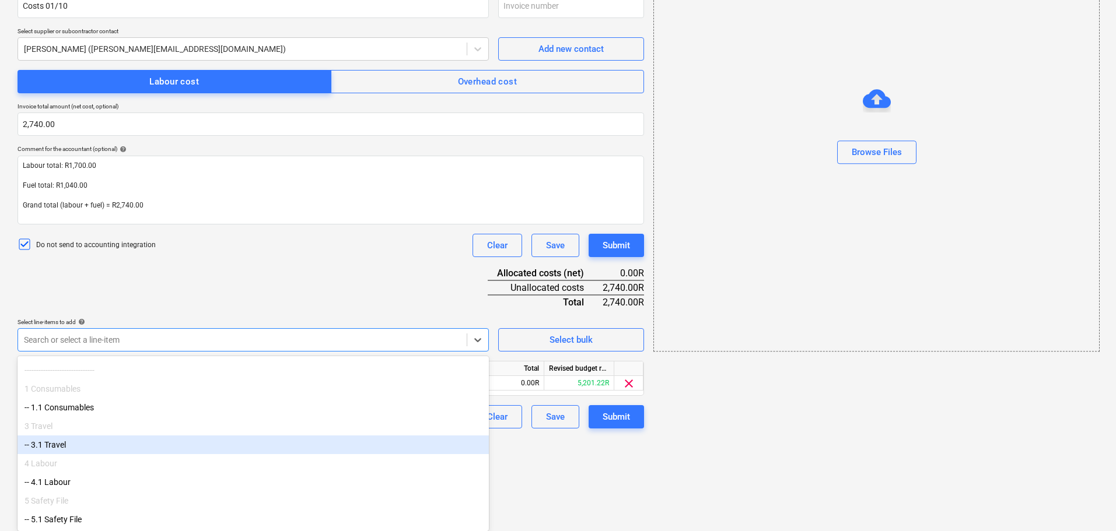
click at [157, 449] on div "-- 3.1 Travel" at bounding box center [252, 445] width 471 height 19
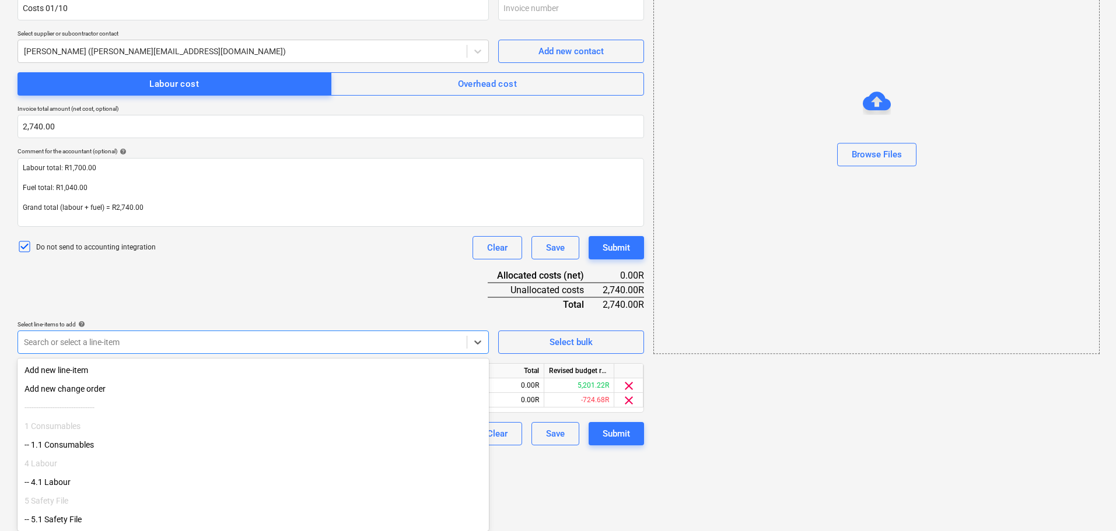
scroll to position [3, 0]
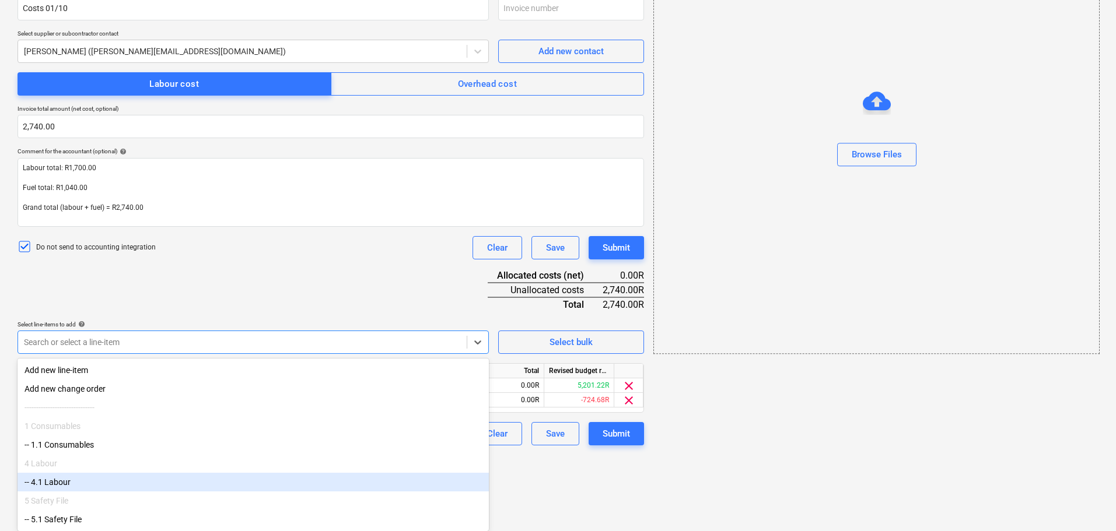
click at [136, 477] on div "-- 4.1 Labour" at bounding box center [252, 482] width 471 height 19
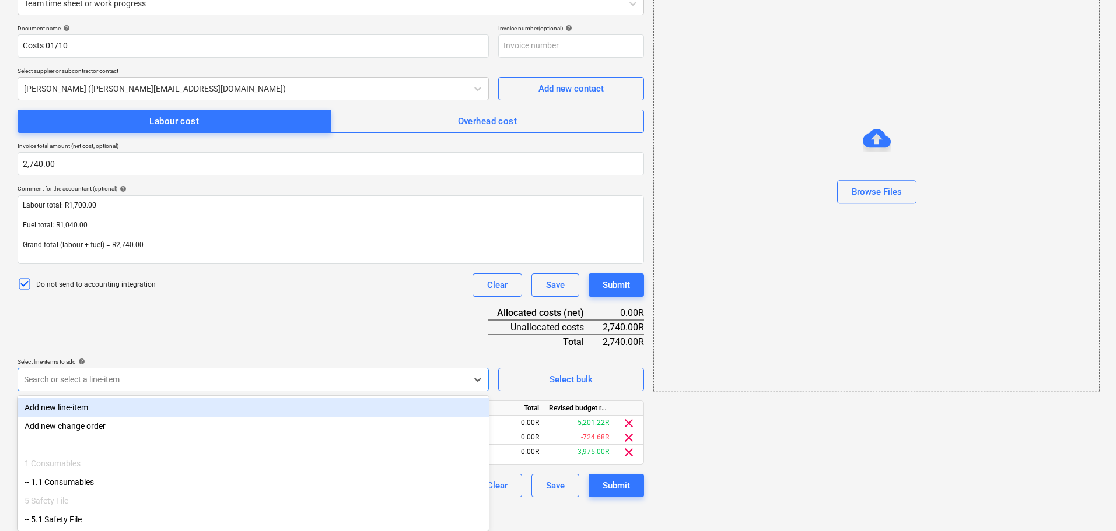
click at [229, 330] on div "Document name help Costs 01/10 Invoice number (optional) help Select supplier o…" at bounding box center [330, 260] width 626 height 473
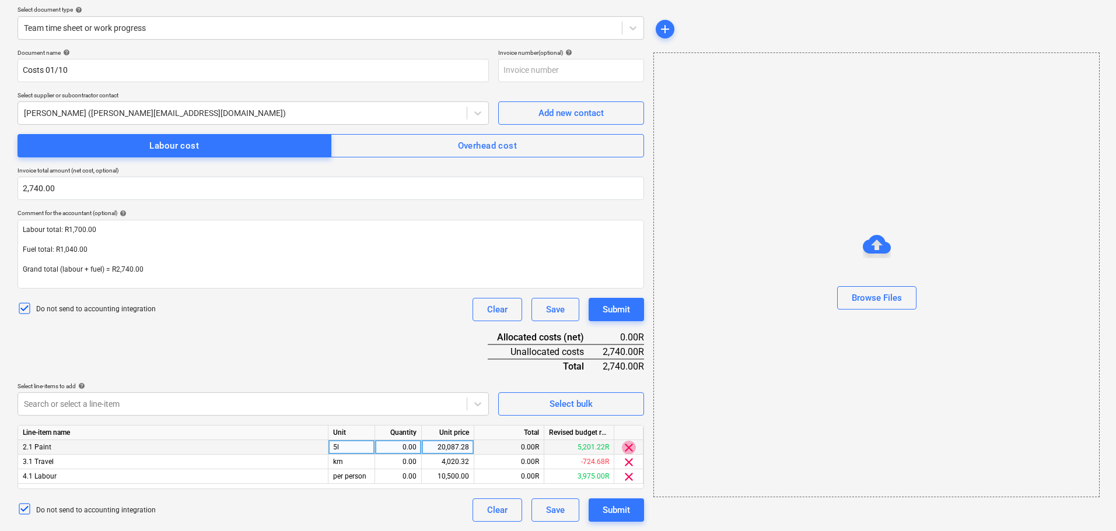
drag, startPoint x: 633, startPoint y: 448, endPoint x: 627, endPoint y: 447, distance: 6.5
click at [554, 448] on span "clear" at bounding box center [629, 448] width 14 height 14
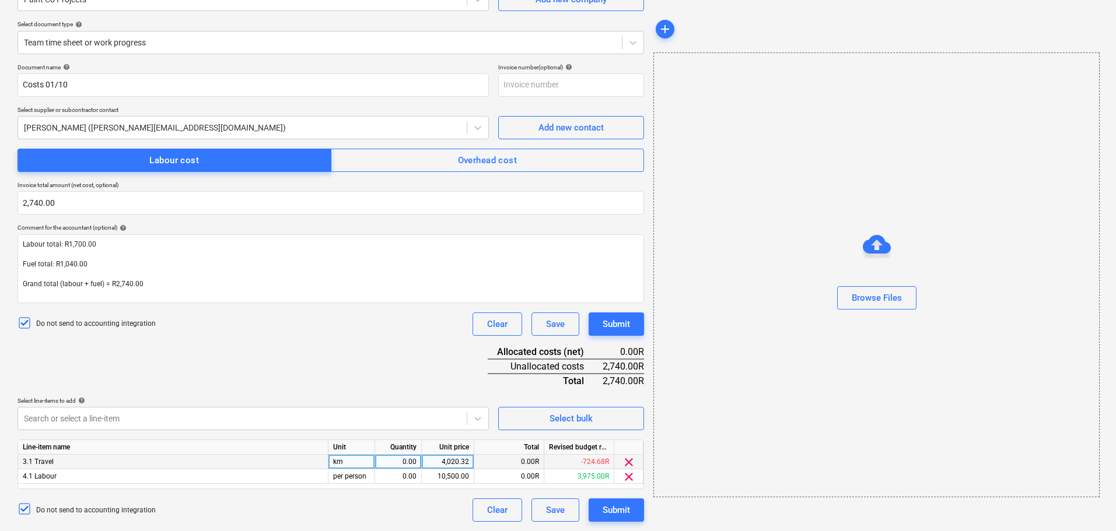
click at [395, 462] on div "0.00" at bounding box center [398, 462] width 37 height 15
type input "1"
click at [402, 474] on div "0.00" at bounding box center [398, 477] width 37 height 15
type input "1"
click at [449, 461] on div "4,020.32" at bounding box center [447, 462] width 43 height 15
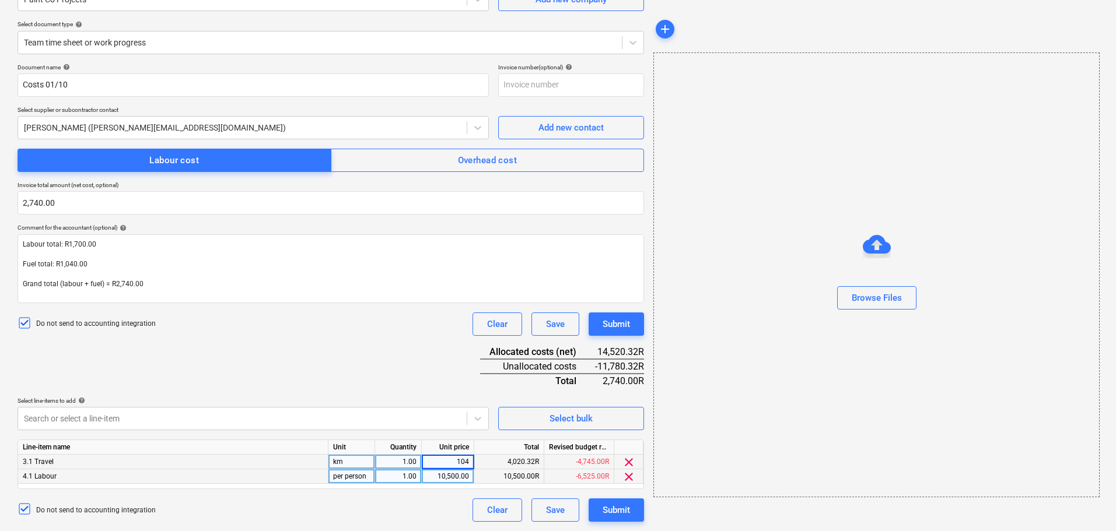
type input "1040"
click at [459, 471] on div "10,500.00" at bounding box center [447, 477] width 43 height 15
type input "1700"
click at [425, 351] on div "Document name help Costs 01/10 Invoice number (optional) help Select supplier o…" at bounding box center [330, 293] width 626 height 458
click at [554, 325] on div "Submit" at bounding box center [615, 324] width 27 height 15
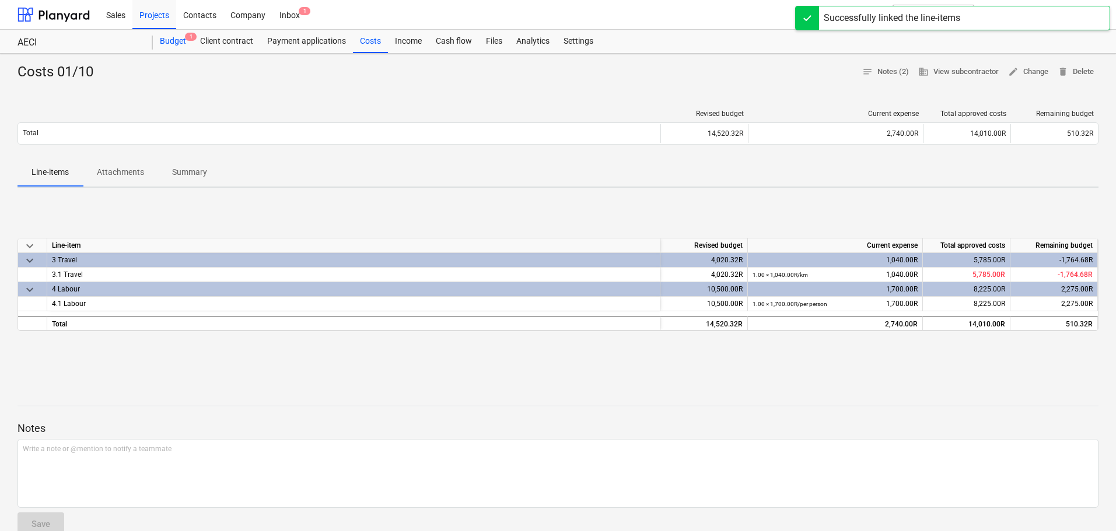
click at [167, 44] on div "Budget 1" at bounding box center [173, 41] width 40 height 23
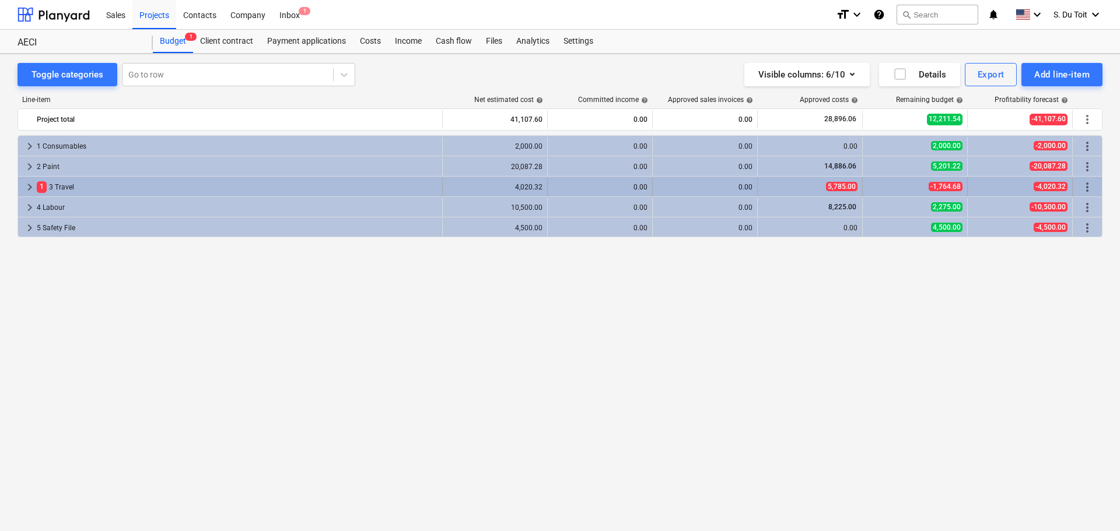
click at [267, 184] on div "1 3 Travel" at bounding box center [237, 187] width 401 height 19
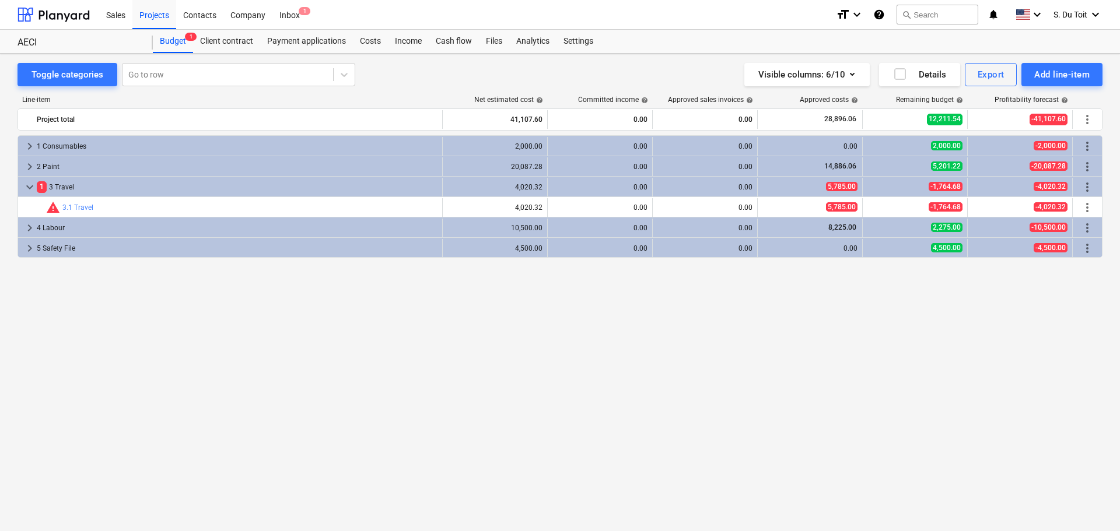
click at [345, 328] on div "keyboard_arrow_right 1 Consumables 2,000.00 0.00 0.00 0.00 2,000.00 -2,000.00 m…" at bounding box center [559, 309] width 1085 height 348
